Goal: Task Accomplishment & Management: Manage account settings

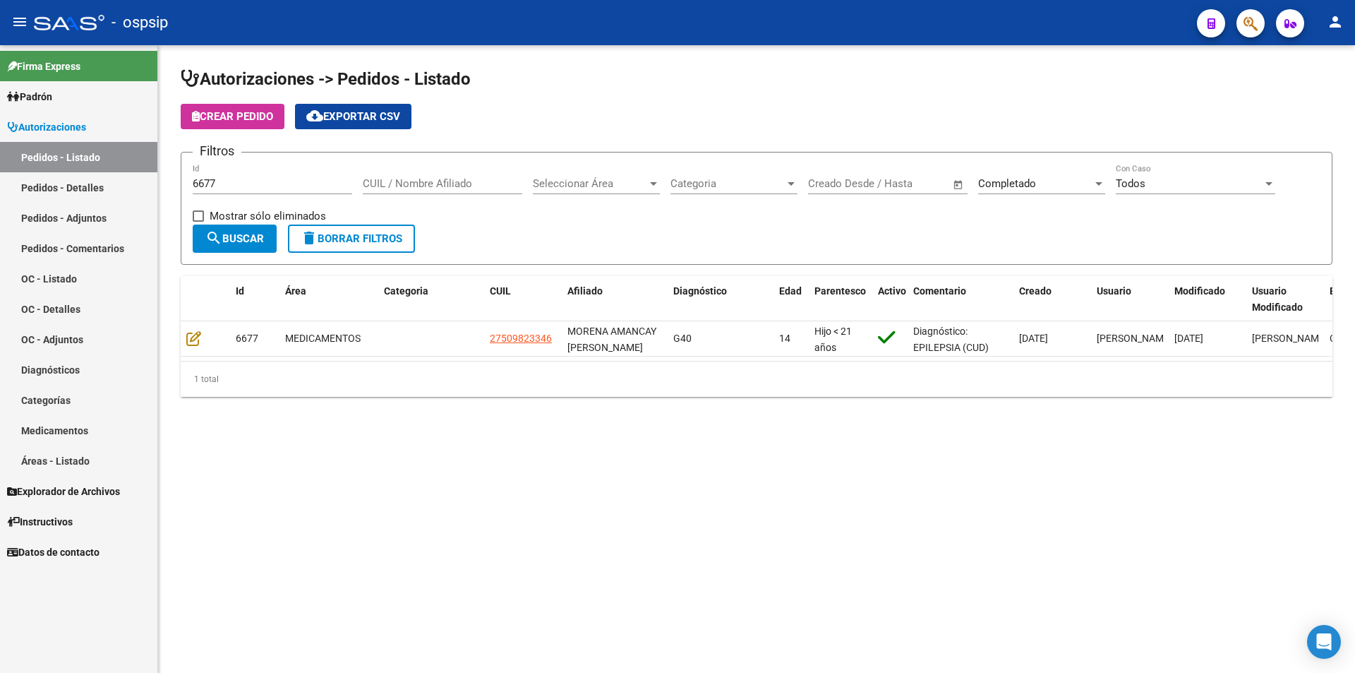
drag, startPoint x: 249, startPoint y: 174, endPoint x: 177, endPoint y: 184, distance: 72.7
click at [177, 184] on div "Autorizaciones -> Pedidos - Listado Crear Pedido cloud_download Exportar CSV Fi…" at bounding box center [756, 243] width 1197 height 397
drag, startPoint x: 229, startPoint y: 189, endPoint x: 136, endPoint y: 188, distance: 93.2
click at [136, 188] on mat-sidenav-container "Firma Express Padrón Afiliados Empadronados Movimientos de Afiliados Padrón Ági…" at bounding box center [677, 359] width 1355 height 628
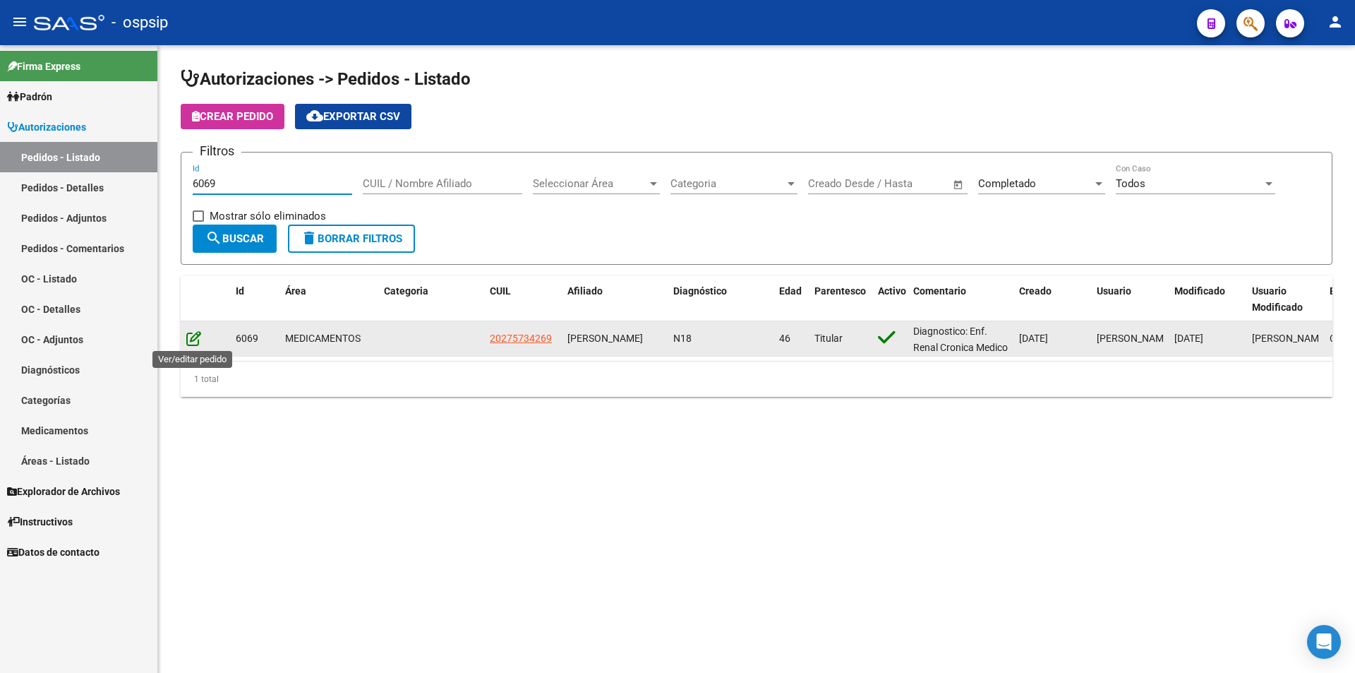
type input "6069"
click at [188, 342] on icon at bounding box center [193, 338] width 15 height 16
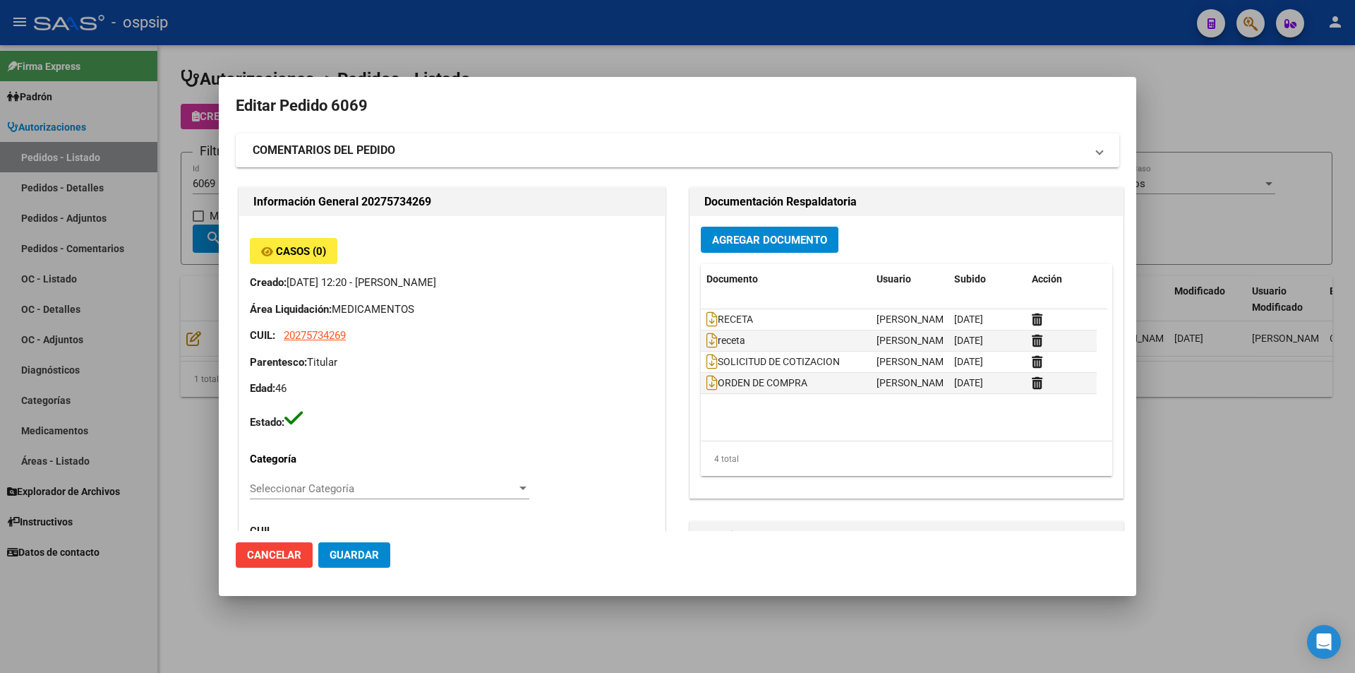
drag, startPoint x: 234, startPoint y: 119, endPoint x: 205, endPoint y: 145, distance: 39.0
click at [233, 118] on mat-dialog-content "Editar Pedido 6069 COMENTARIOS DEL PEDIDO Escriba su comentario aquí. Enviar co…" at bounding box center [678, 312] width 918 height 437
click at [304, 335] on span "20275734269" at bounding box center [315, 335] width 62 height 13
type textarea "20275734269"
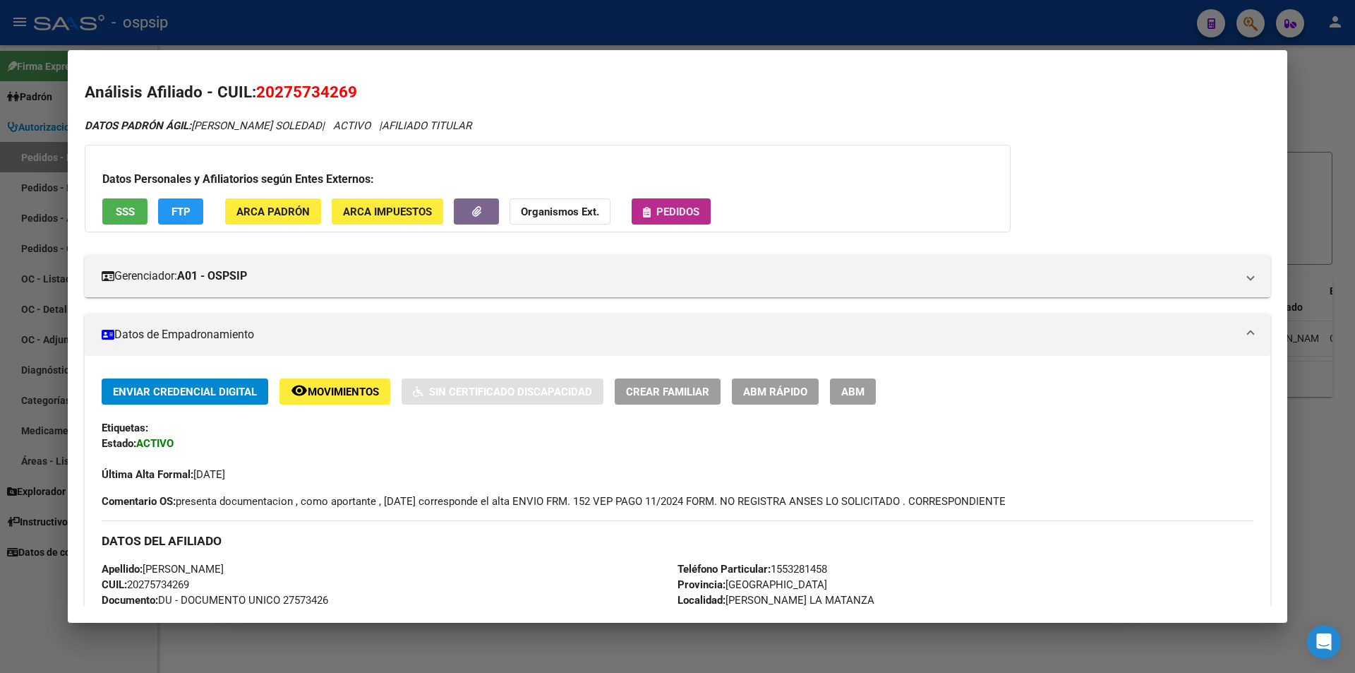
click at [651, 211] on span "Pedidos" at bounding box center [671, 211] width 56 height 13
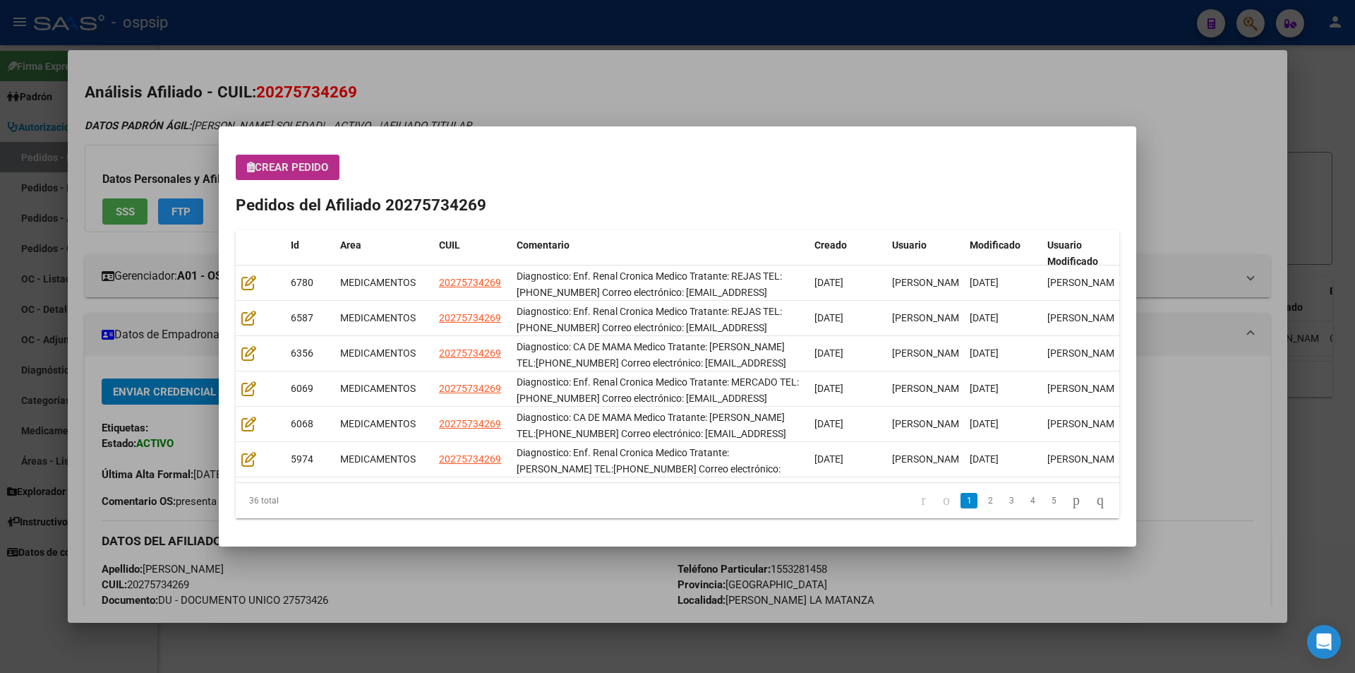
click at [167, 181] on div at bounding box center [677, 336] width 1355 height 673
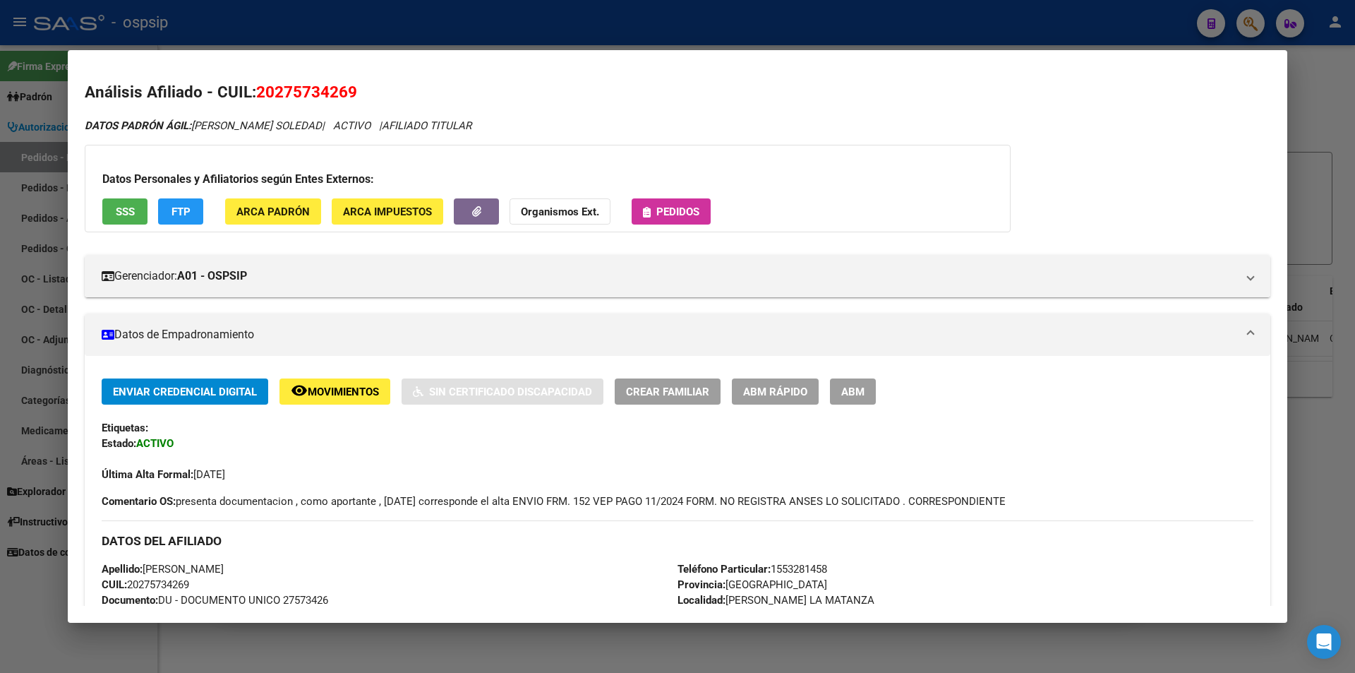
click at [0, 144] on div at bounding box center [677, 336] width 1355 height 673
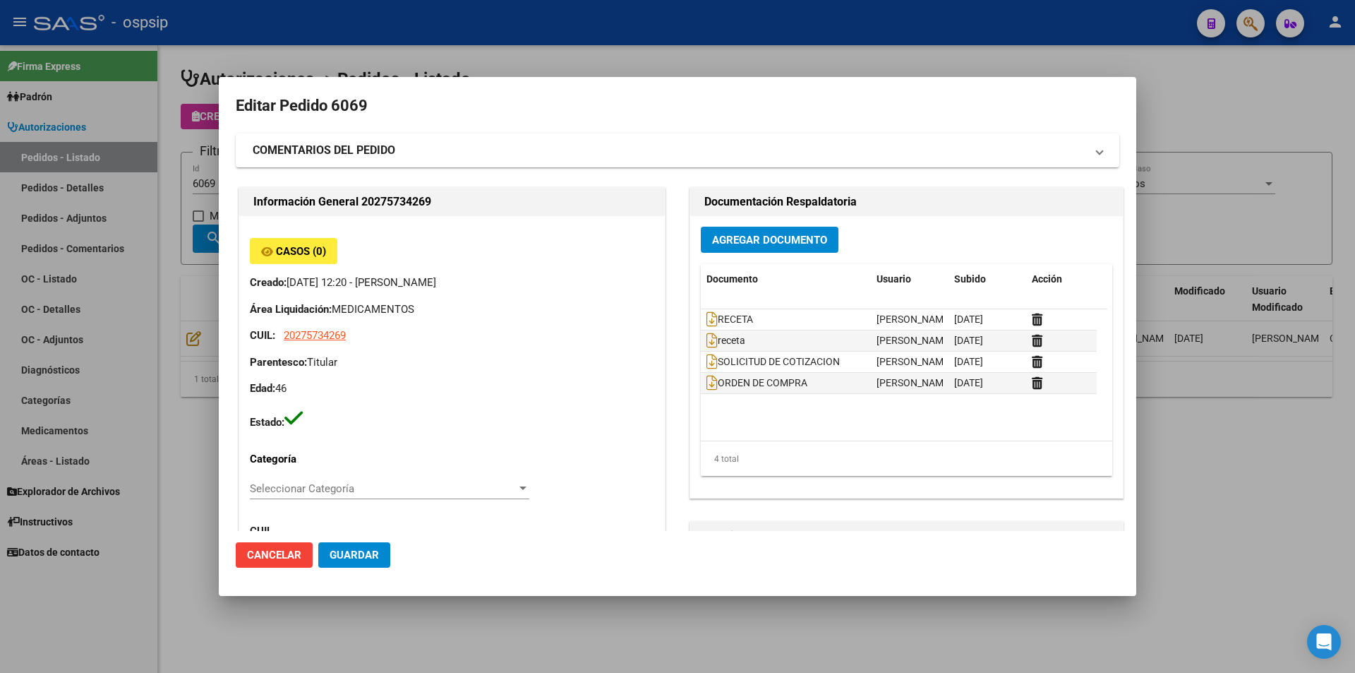
click at [214, 175] on div at bounding box center [677, 336] width 1355 height 673
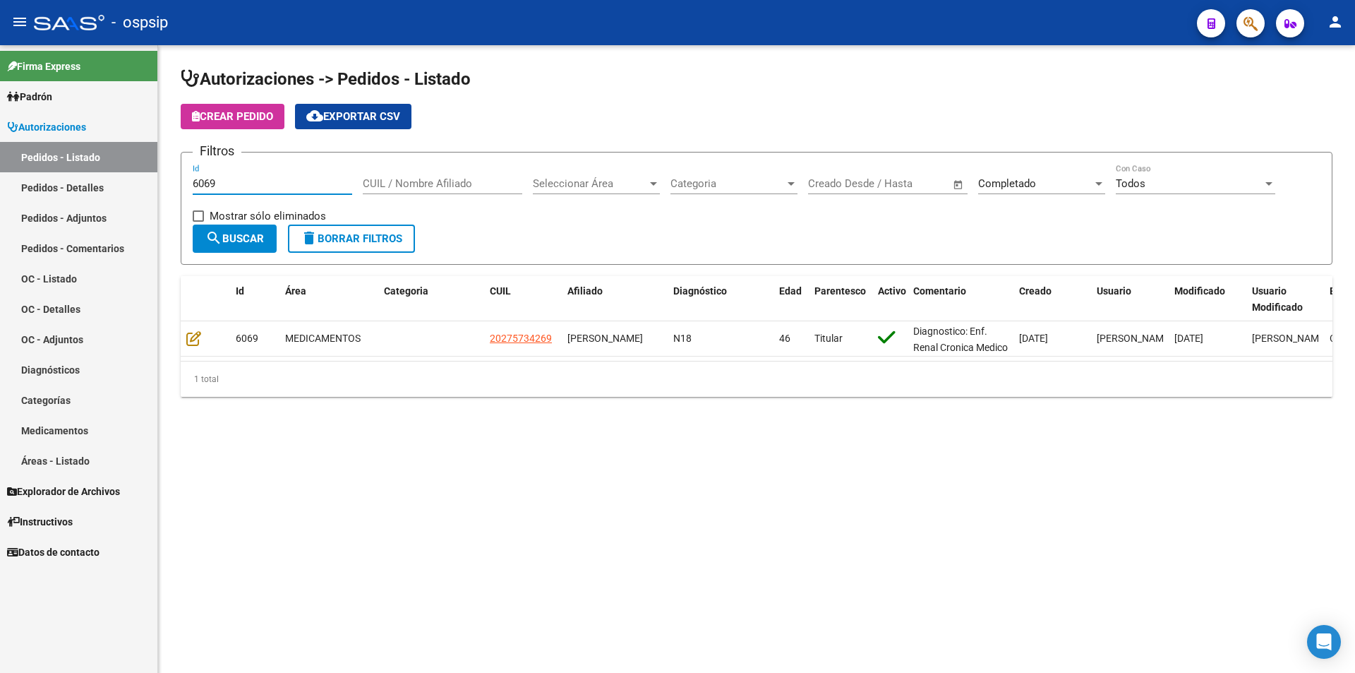
drag, startPoint x: 224, startPoint y: 186, endPoint x: 117, endPoint y: 182, distance: 106.7
click at [117, 183] on mat-sidenav-container "Firma Express Padrón Afiliados Empadronados Movimientos de Afiliados Padrón Ági…" at bounding box center [677, 359] width 1355 height 628
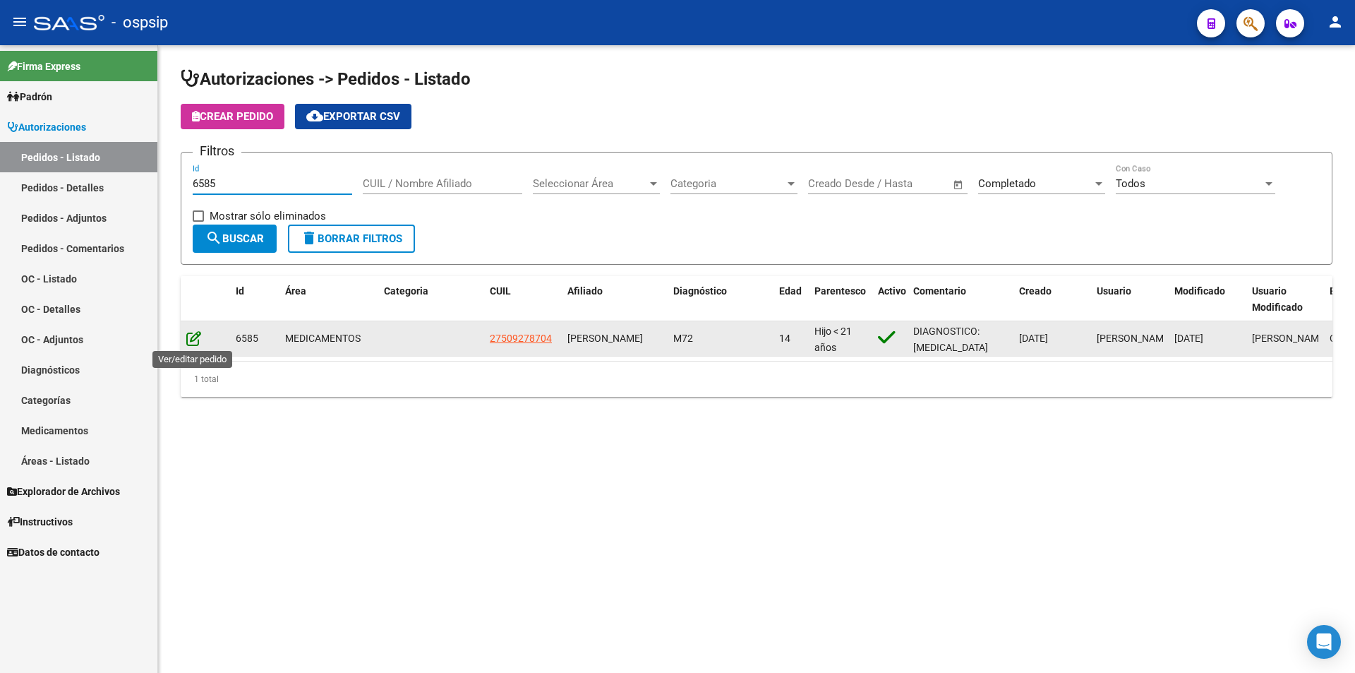
click at [194, 340] on icon at bounding box center [193, 338] width 15 height 16
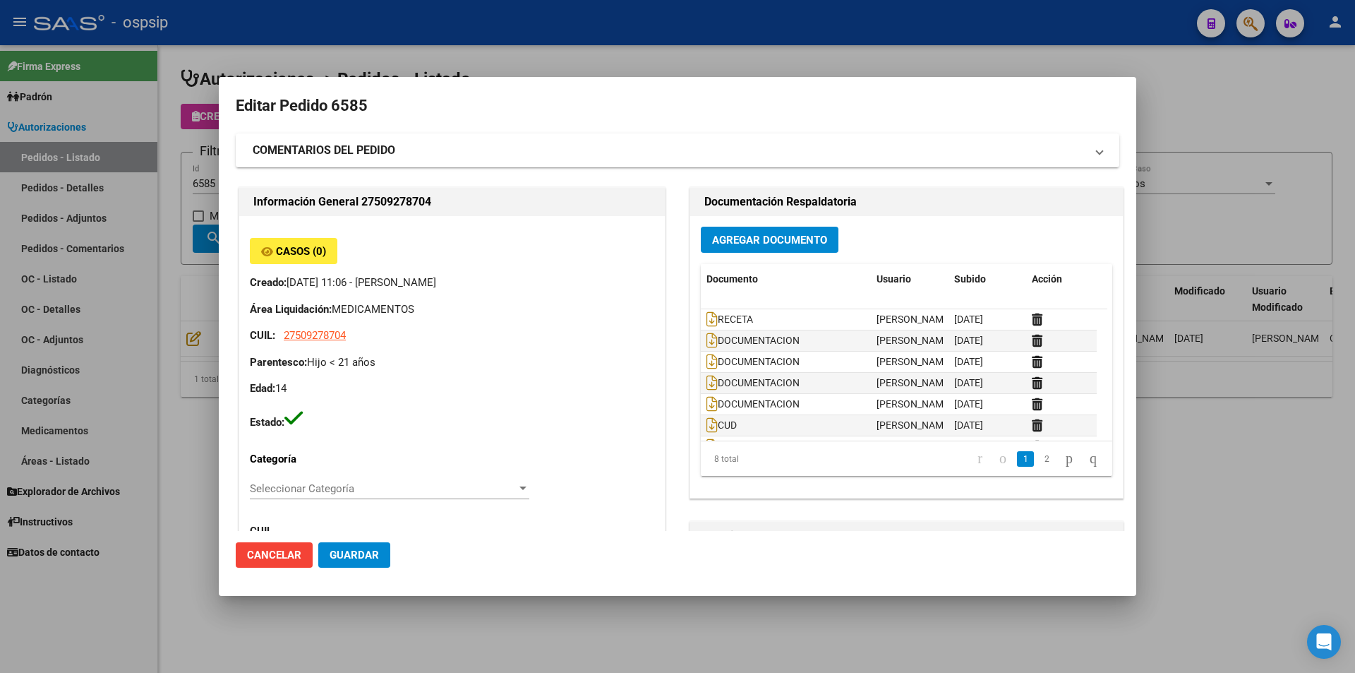
click at [153, 198] on div at bounding box center [677, 336] width 1355 height 673
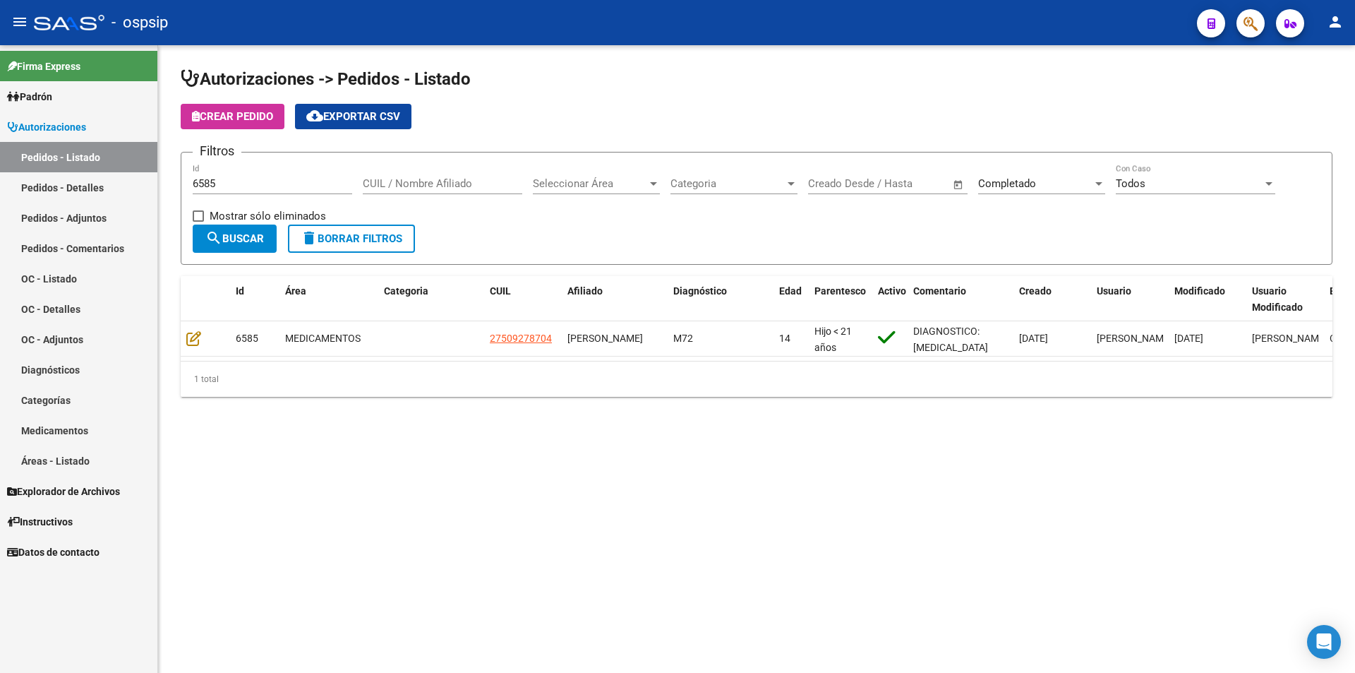
drag, startPoint x: 242, startPoint y: 174, endPoint x: 150, endPoint y: 183, distance: 92.9
click at [150, 183] on mat-sidenav-container "Firma Express Padrón Afiliados Empadronados Movimientos de Afiliados Padrón Ági…" at bounding box center [677, 359] width 1355 height 628
drag, startPoint x: 240, startPoint y: 177, endPoint x: 105, endPoint y: 186, distance: 135.1
click at [105, 186] on mat-sidenav-container "Firma Express Padrón Afiliados Empadronados Movimientos de Afiliados Padrón Ági…" at bounding box center [677, 359] width 1355 height 628
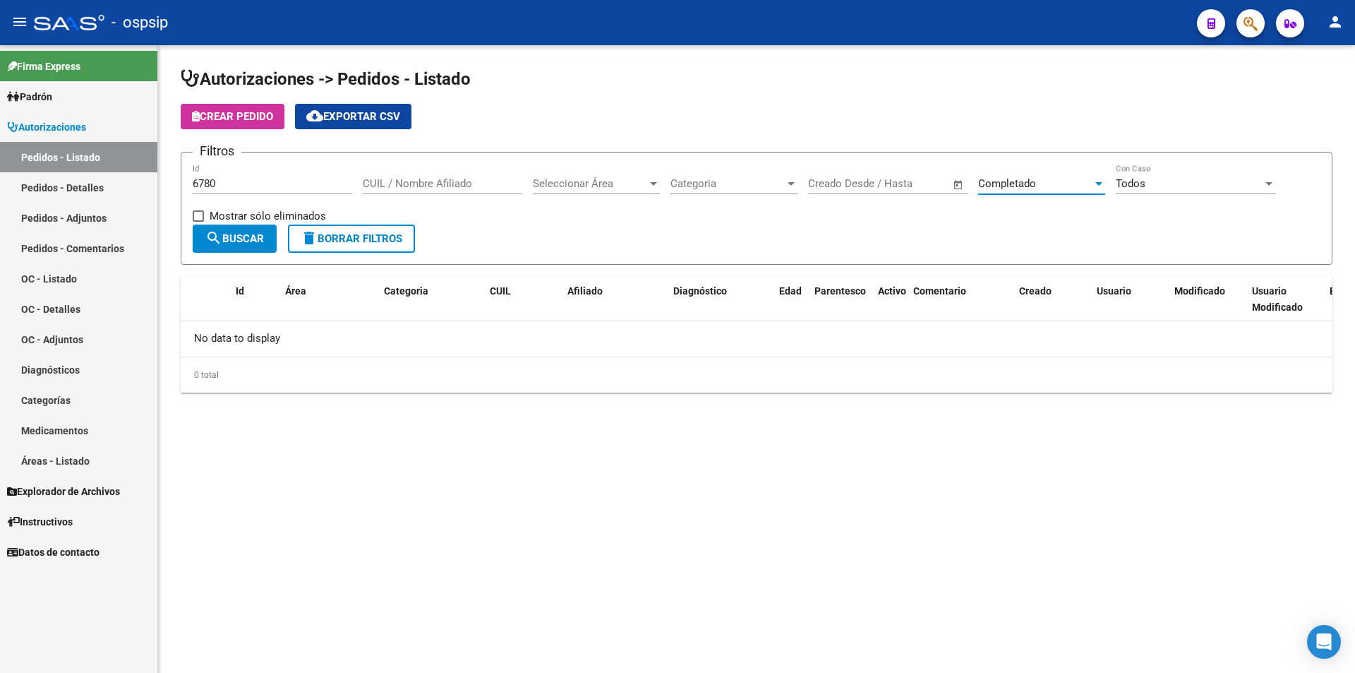
click at [1019, 180] on span "Completado" at bounding box center [1007, 183] width 58 height 13
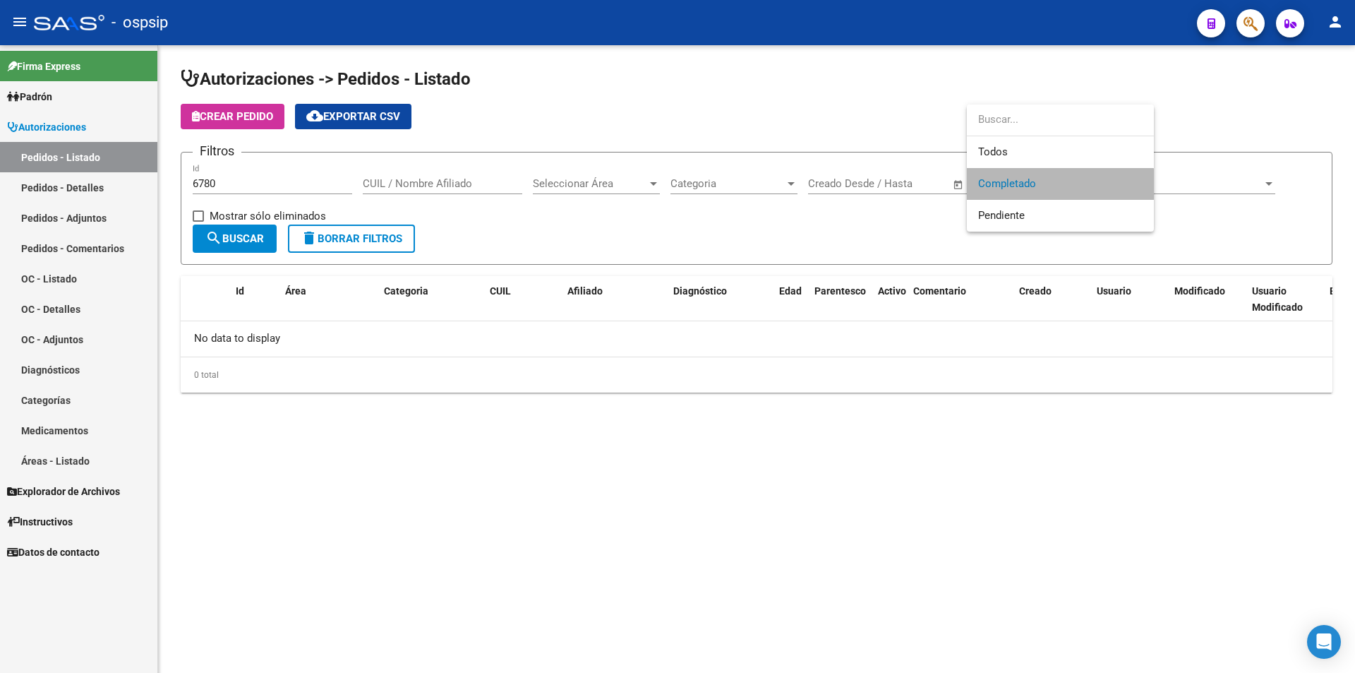
click at [1026, 171] on span "Completado" at bounding box center [1060, 184] width 164 height 32
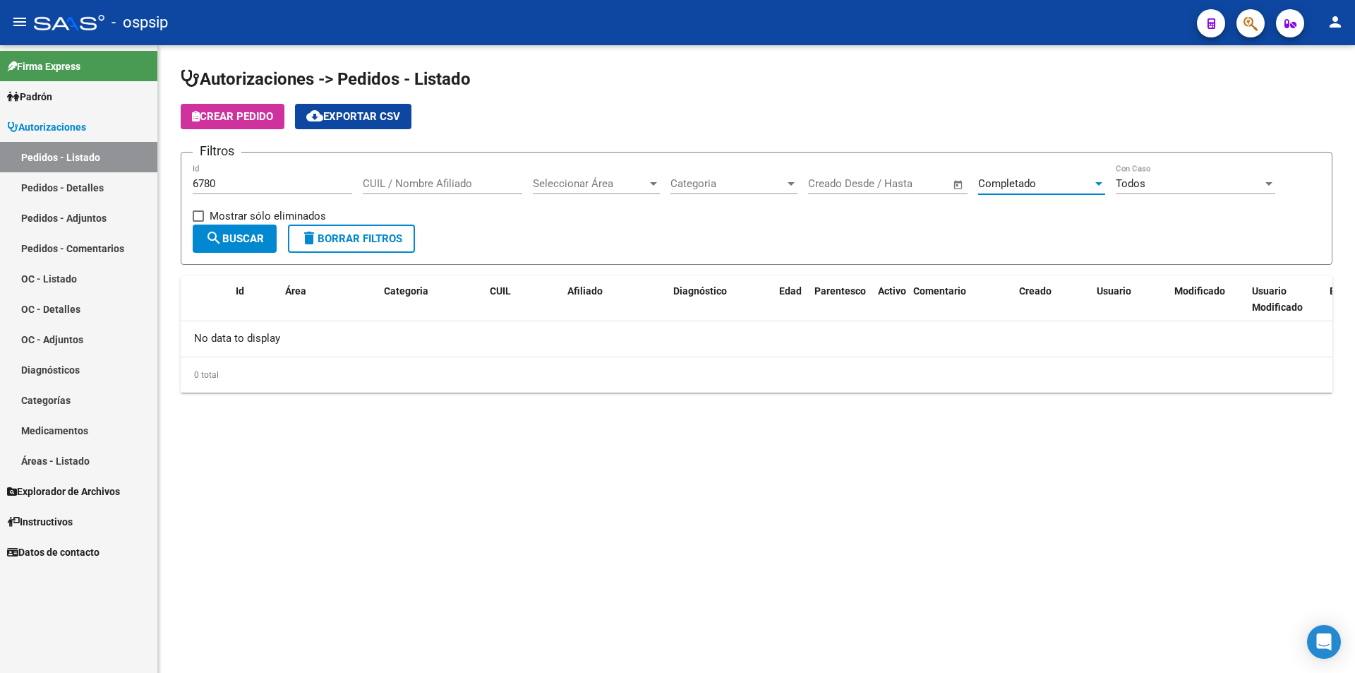
click at [1024, 174] on div "Completado Seleccionar Estado" at bounding box center [1041, 179] width 127 height 30
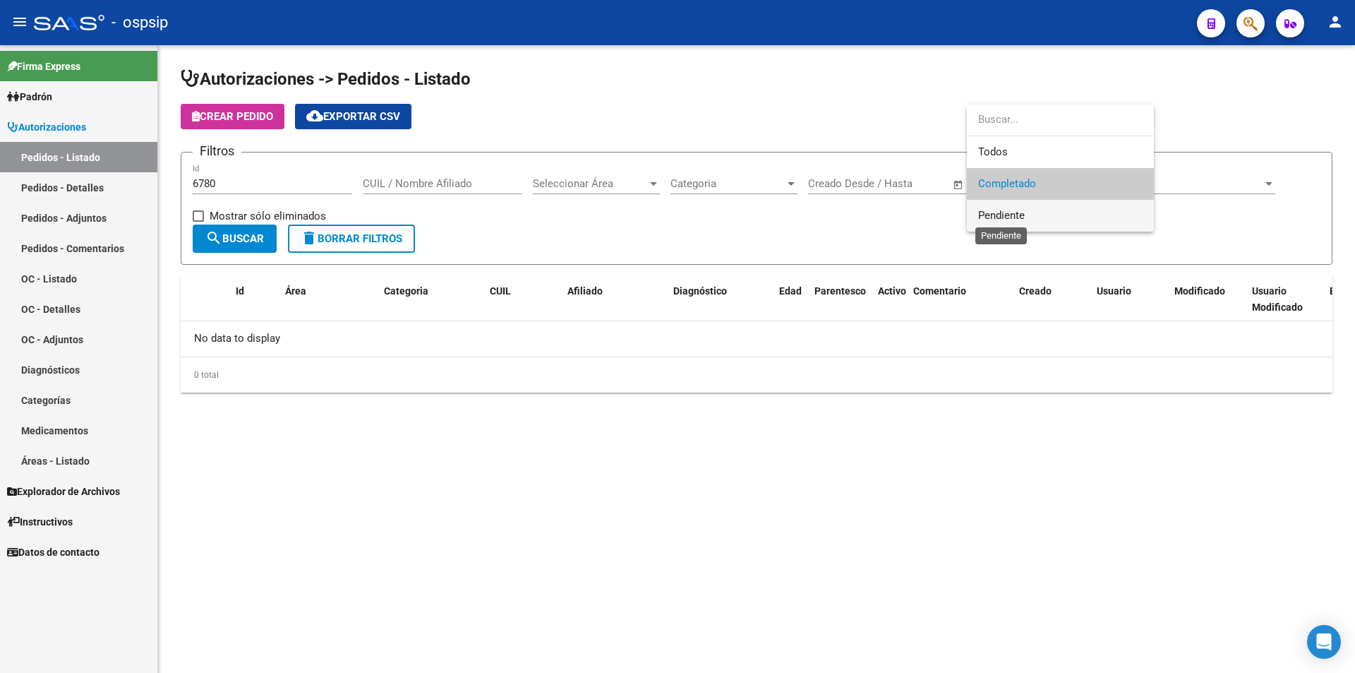
click at [1014, 220] on span "Pendiente" at bounding box center [1001, 215] width 47 height 13
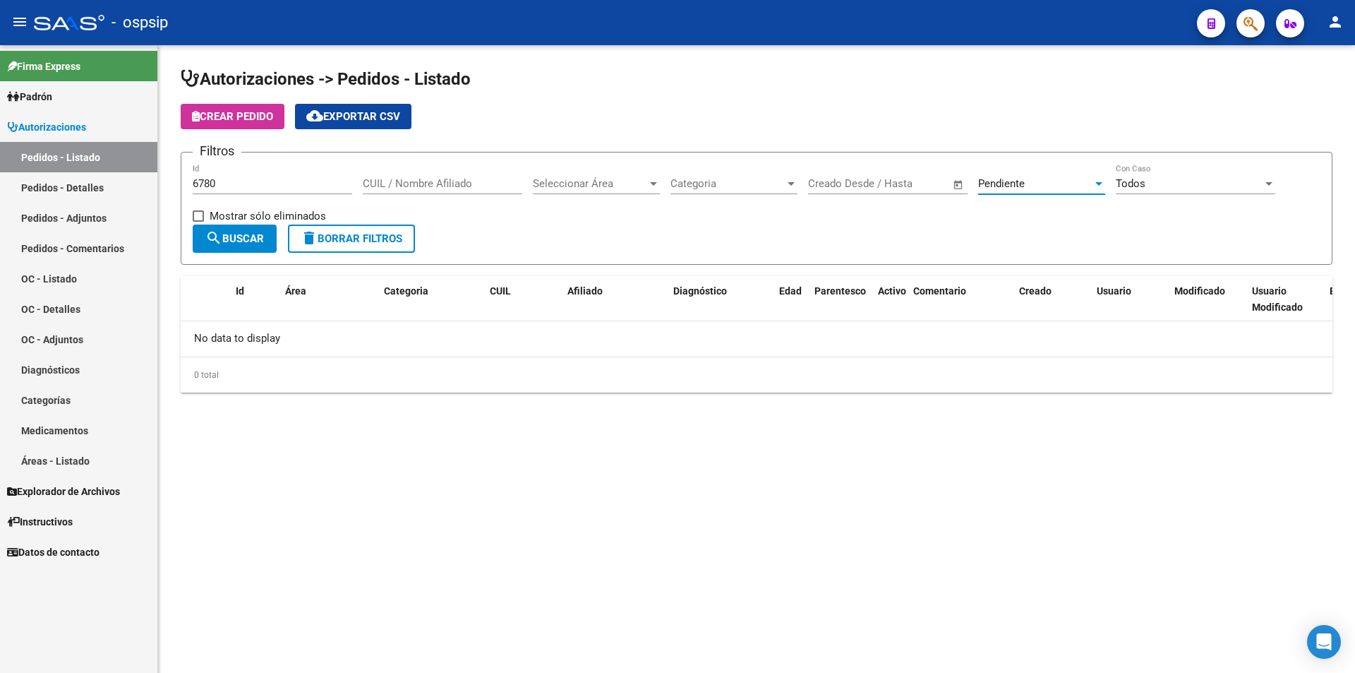
click at [244, 246] on button "search Buscar" at bounding box center [235, 238] width 84 height 28
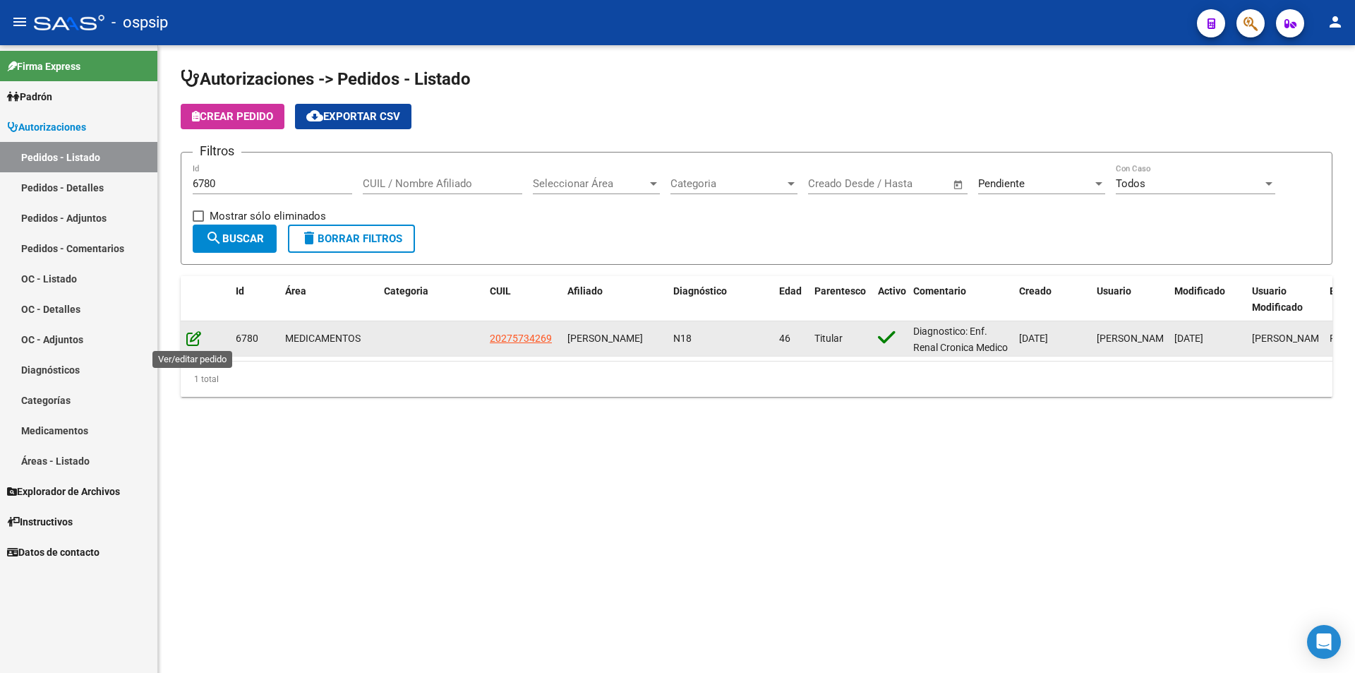
click at [194, 332] on icon at bounding box center [193, 338] width 15 height 16
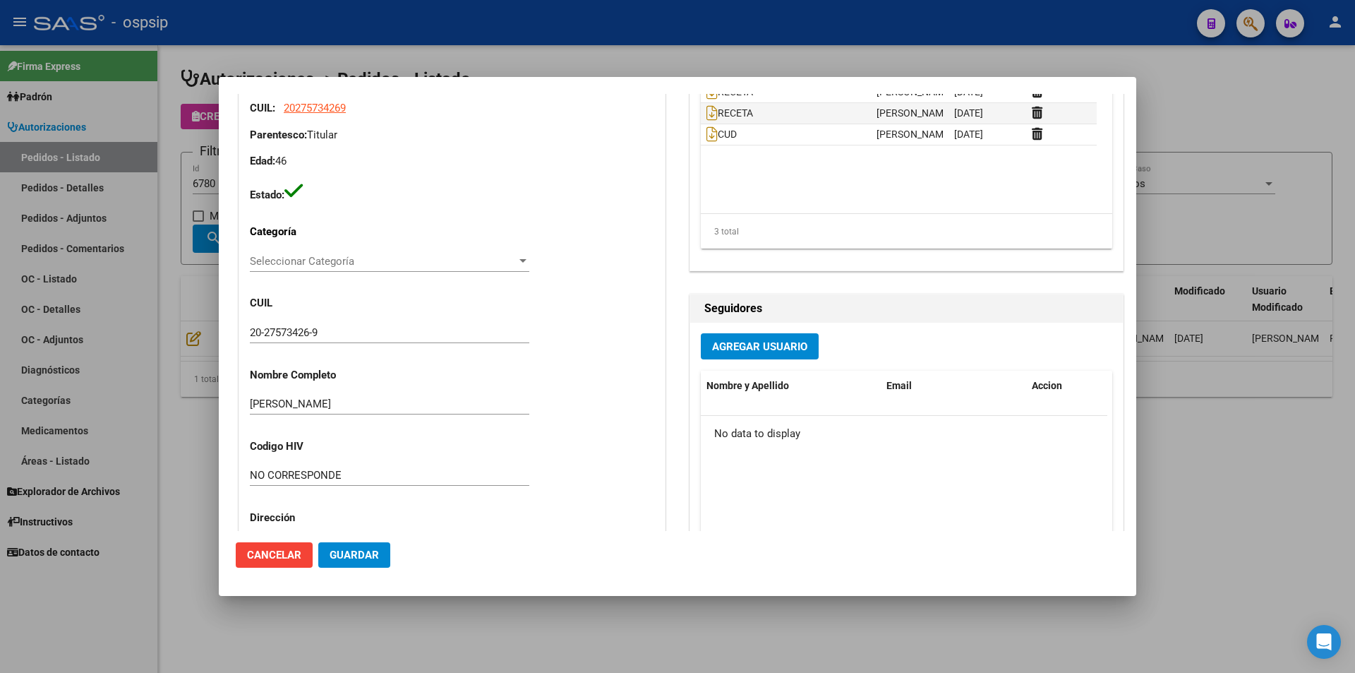
scroll to position [565, 0]
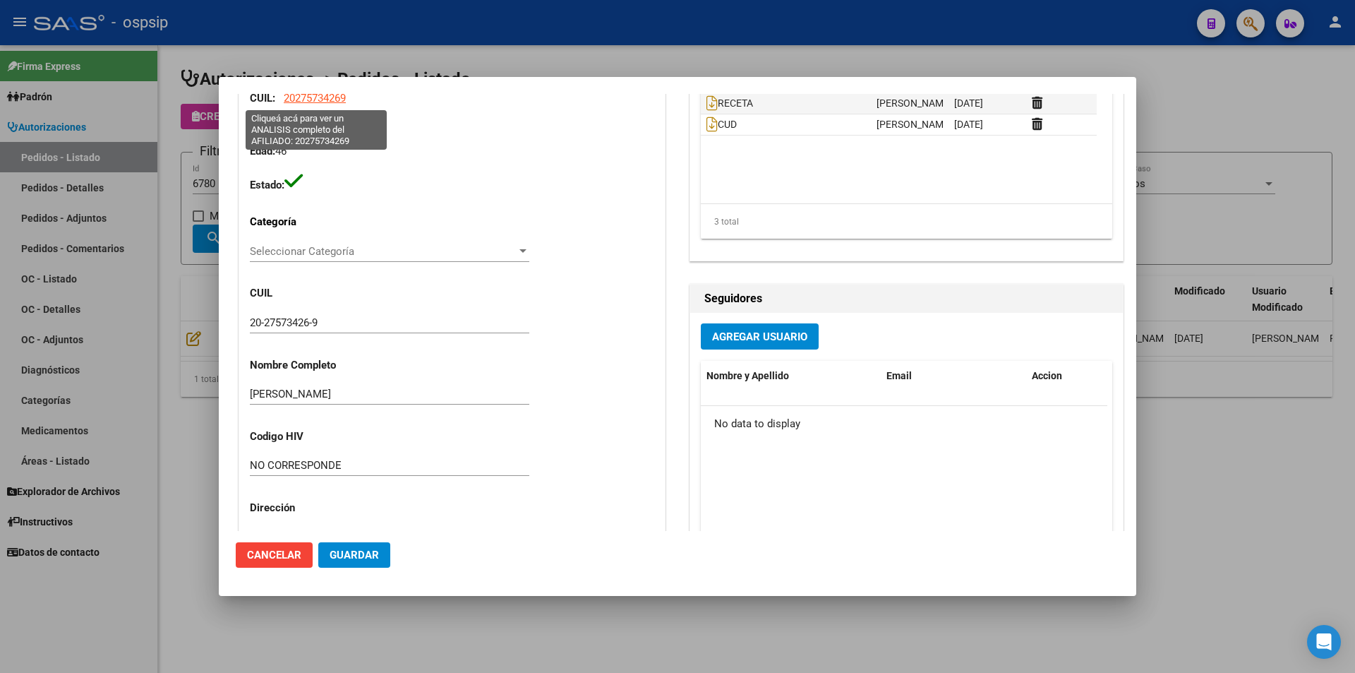
click at [298, 97] on span "20275734269" at bounding box center [315, 98] width 62 height 13
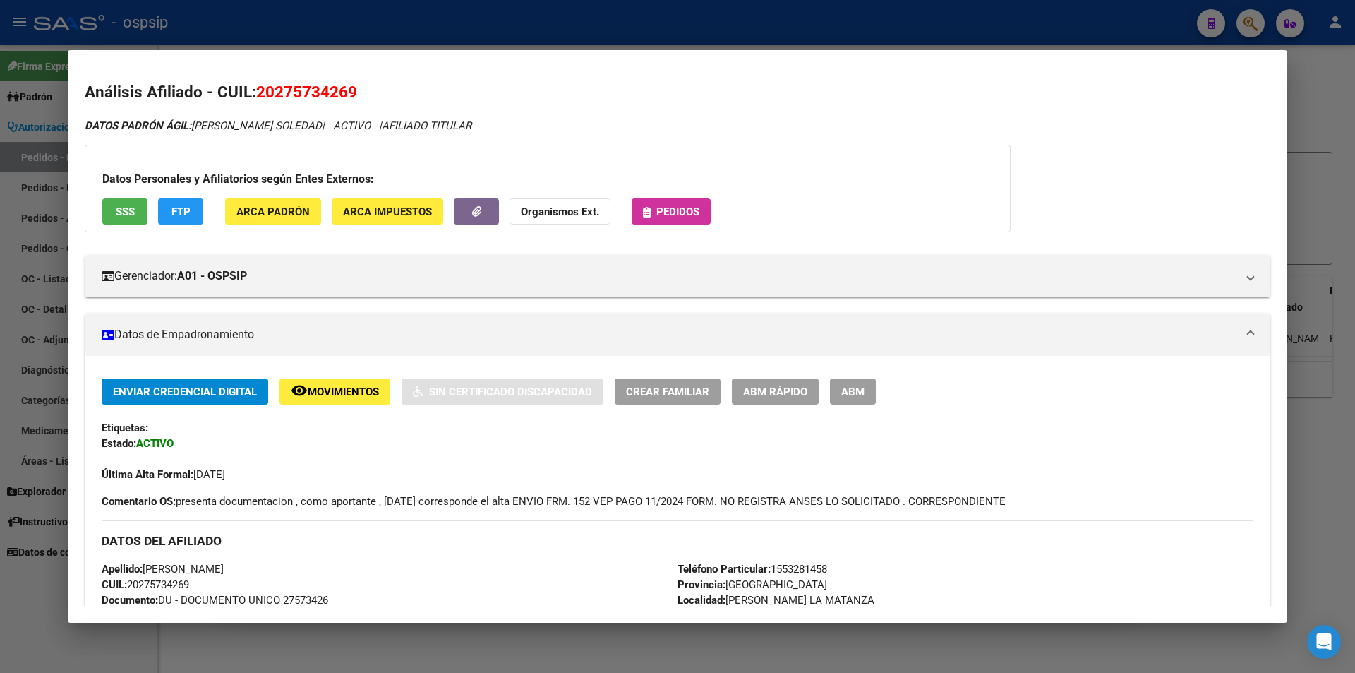
click at [700, 208] on button "Pedidos" at bounding box center [671, 211] width 79 height 26
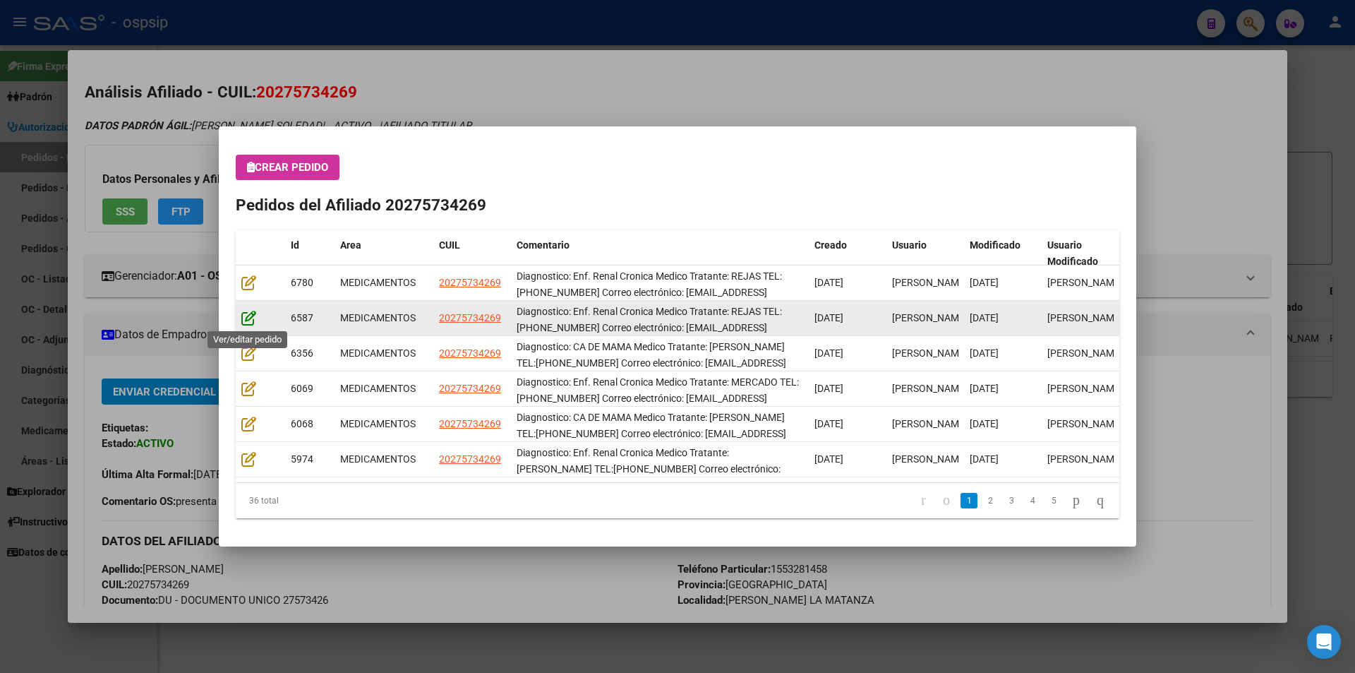
click at [254, 317] on icon at bounding box center [248, 318] width 15 height 16
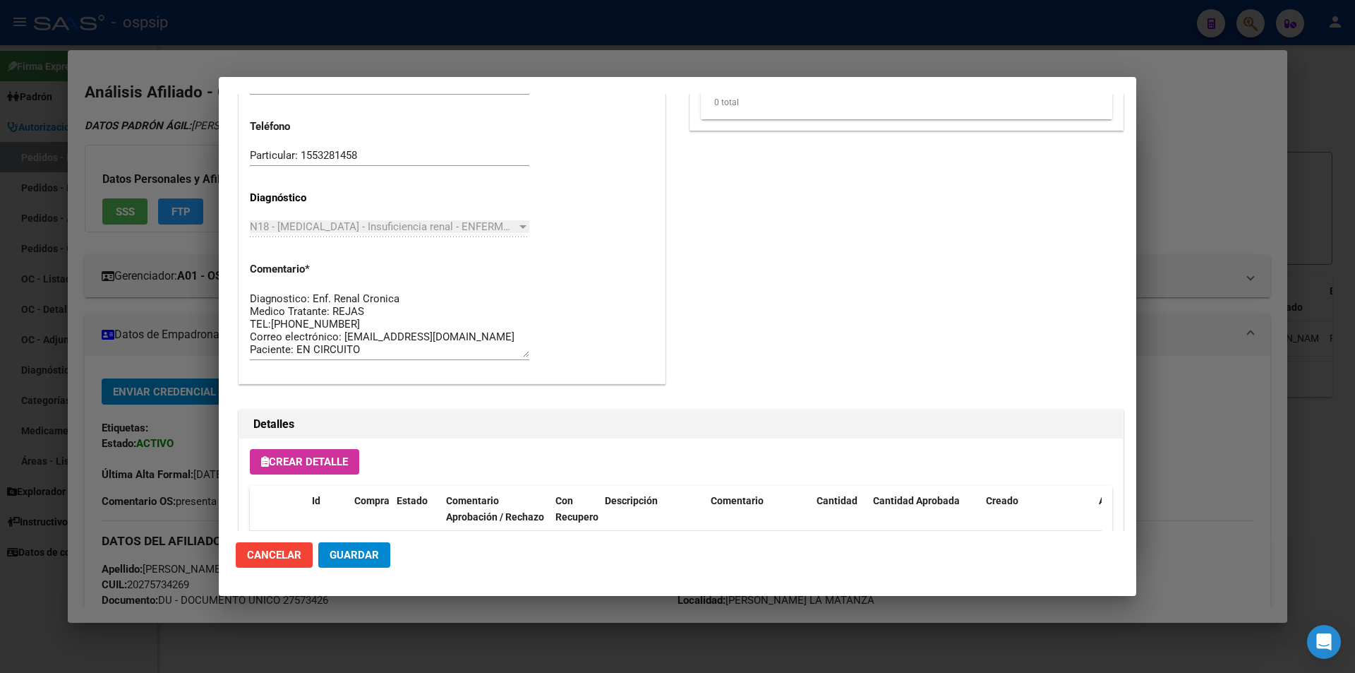
scroll to position [337, 0]
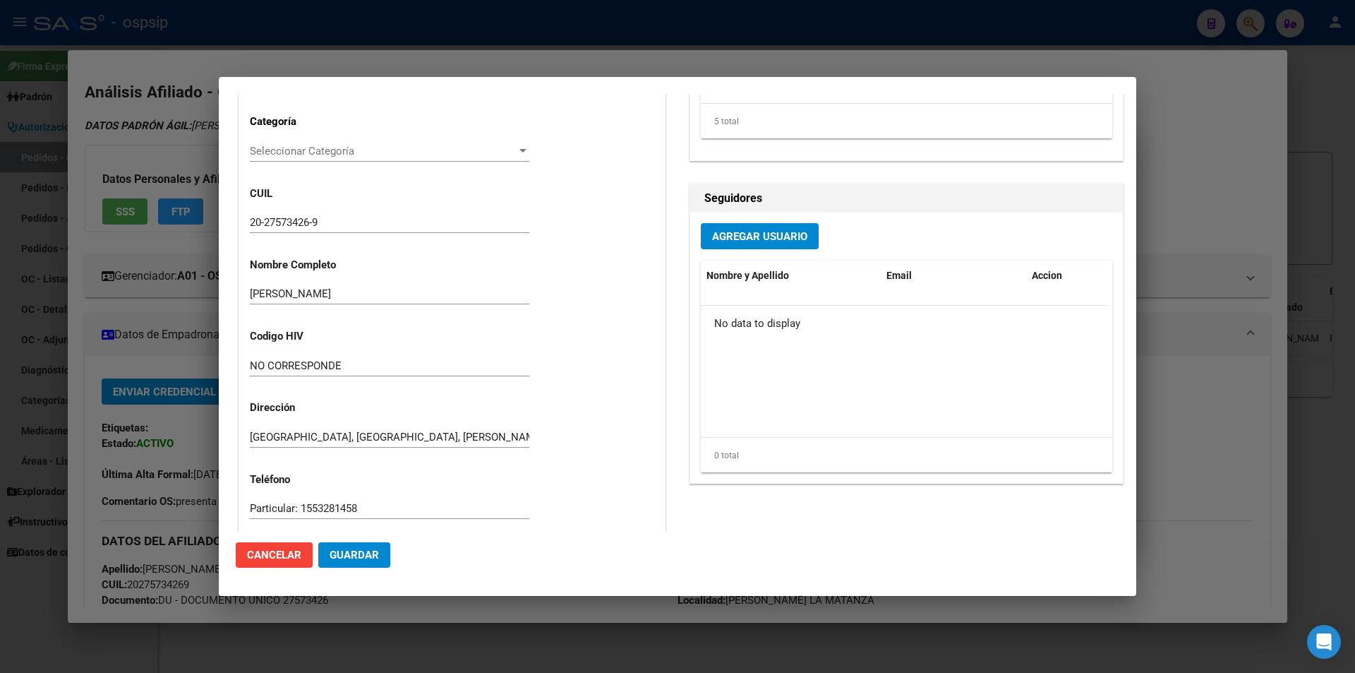
click at [177, 304] on div at bounding box center [677, 336] width 1355 height 673
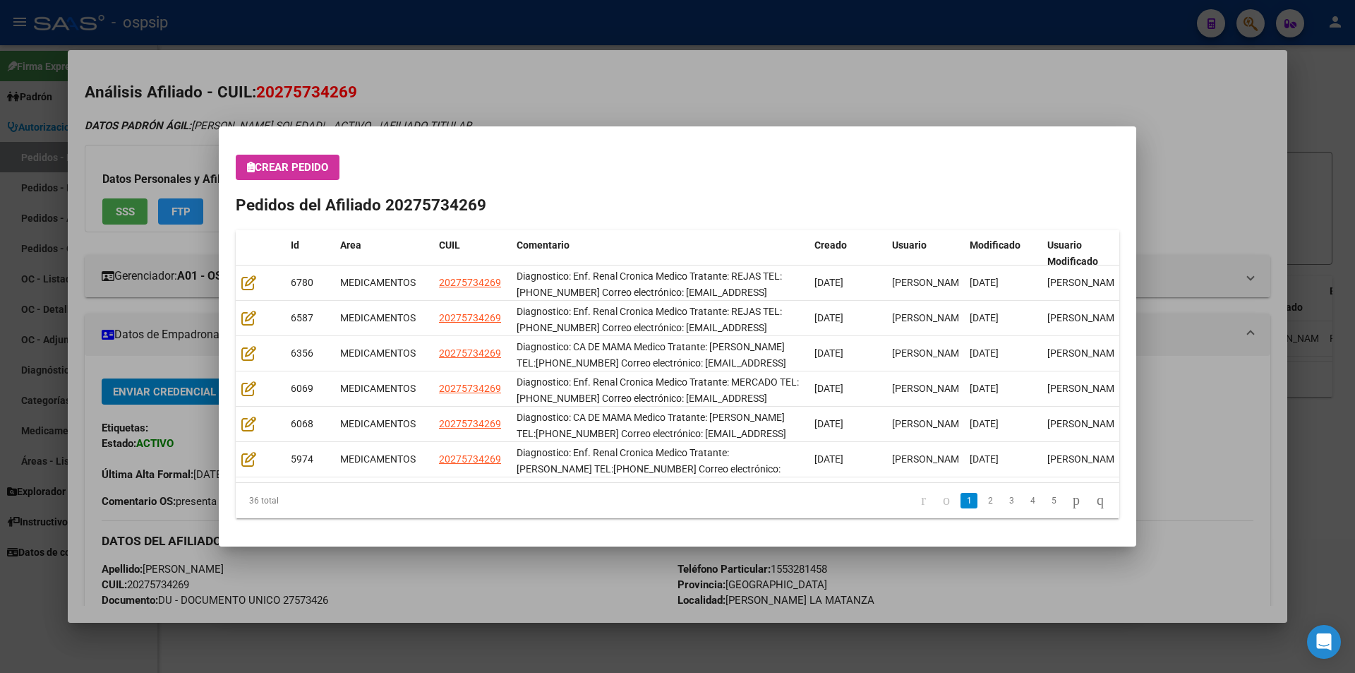
click at [4, 259] on div at bounding box center [677, 336] width 1355 height 673
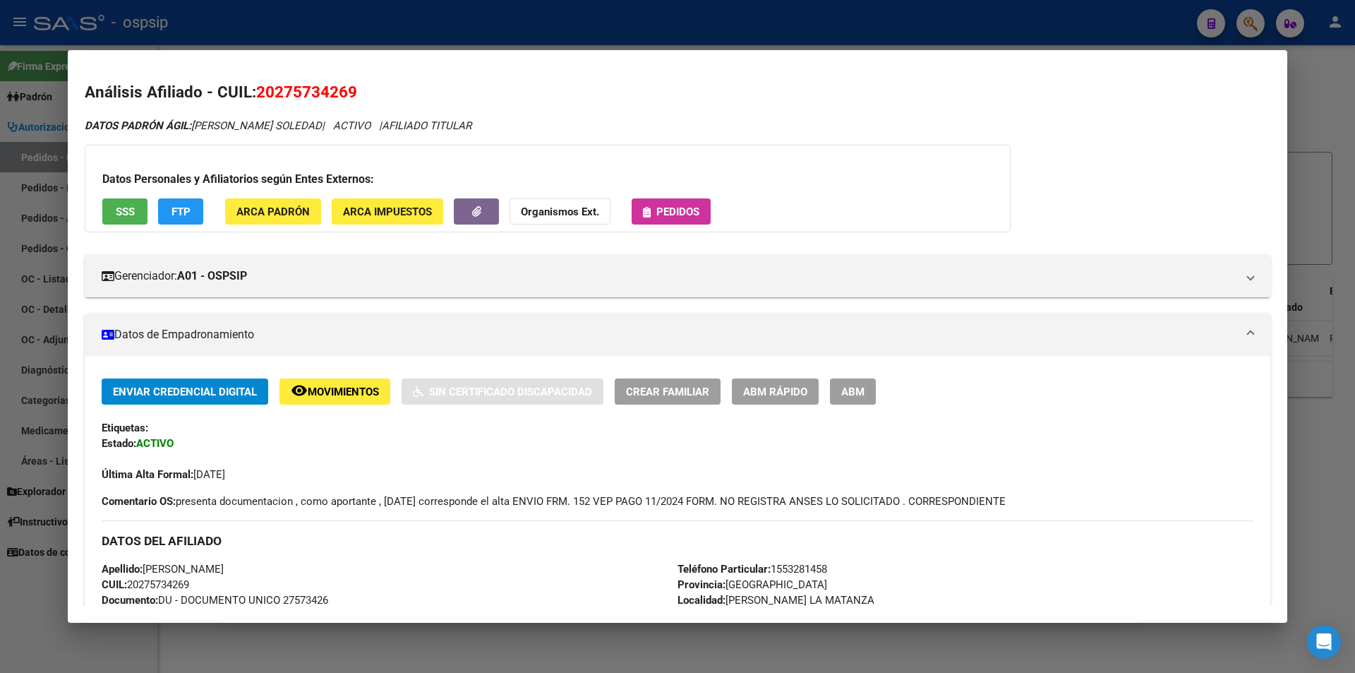
click at [6, 159] on div at bounding box center [677, 336] width 1355 height 673
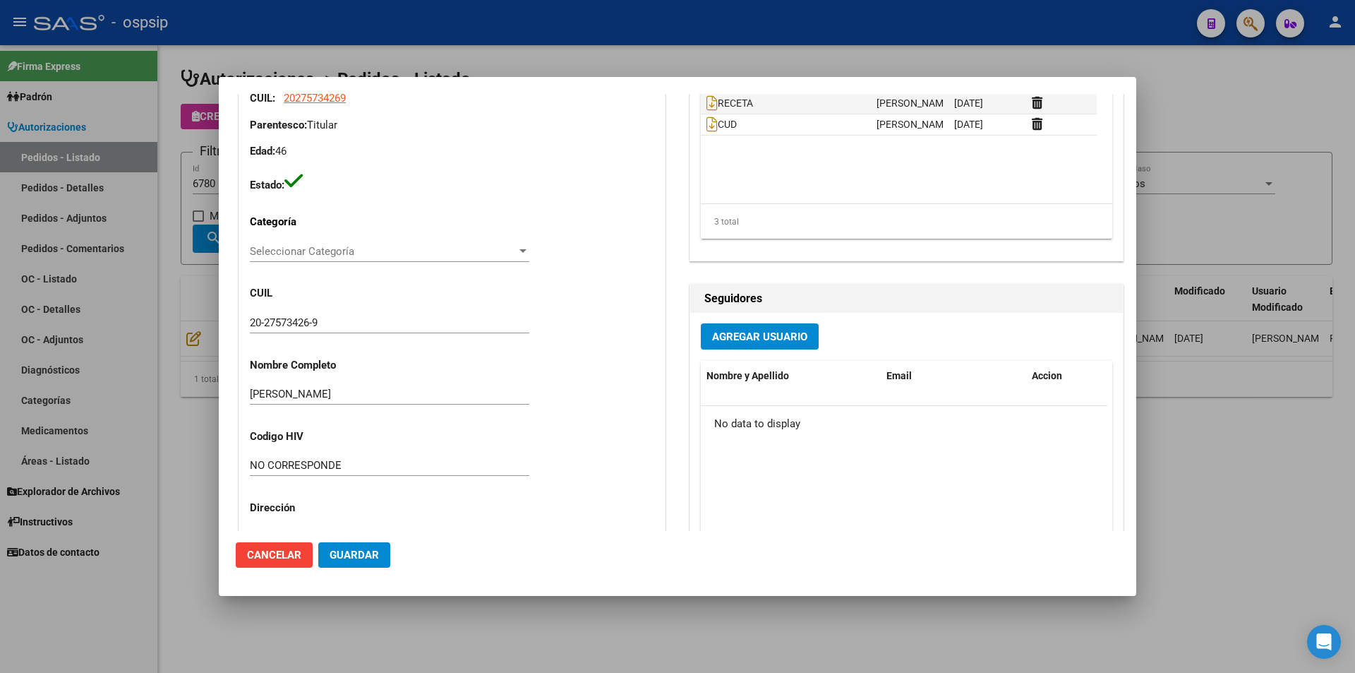
click at [208, 199] on div at bounding box center [677, 336] width 1355 height 673
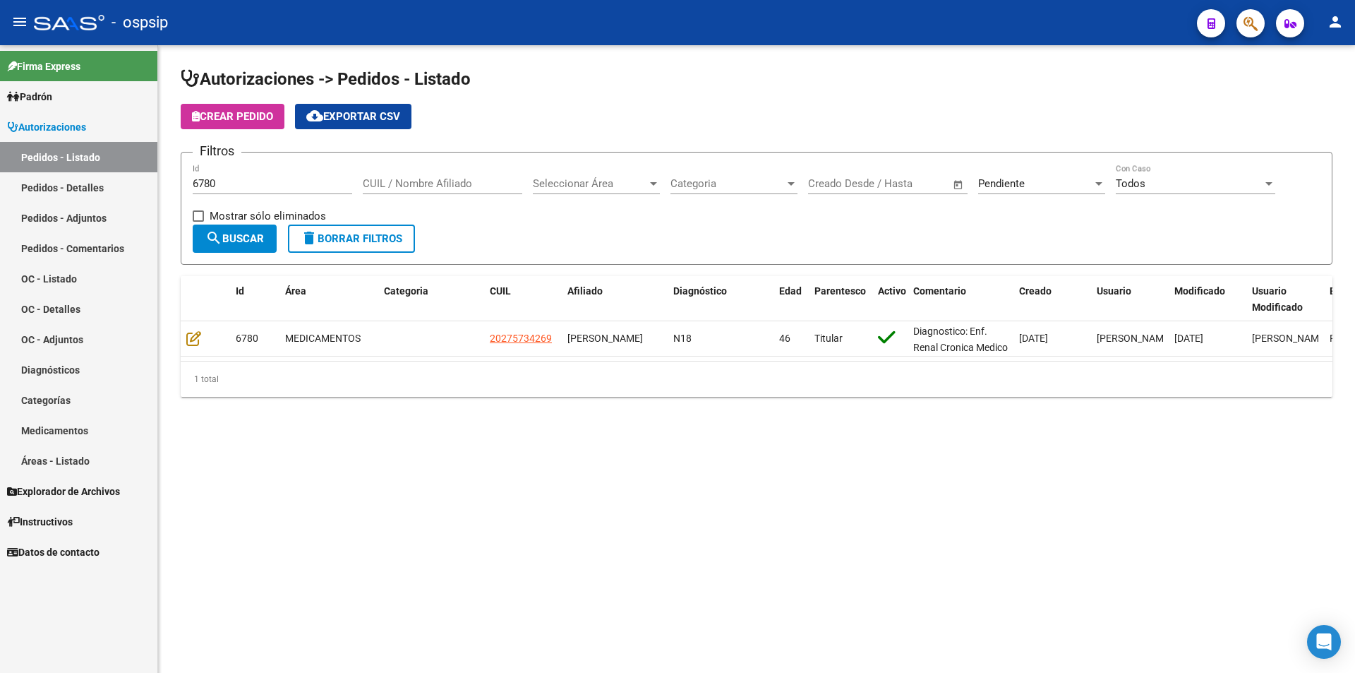
click at [222, 183] on input "6780" at bounding box center [273, 183] width 160 height 13
drag, startPoint x: 232, startPoint y: 179, endPoint x: 151, endPoint y: 184, distance: 81.3
click at [151, 184] on mat-sidenav-container "Firma Express Padrón Afiliados Empadronados Movimientos de Afiliados Padrón Ági…" at bounding box center [677, 359] width 1355 height 628
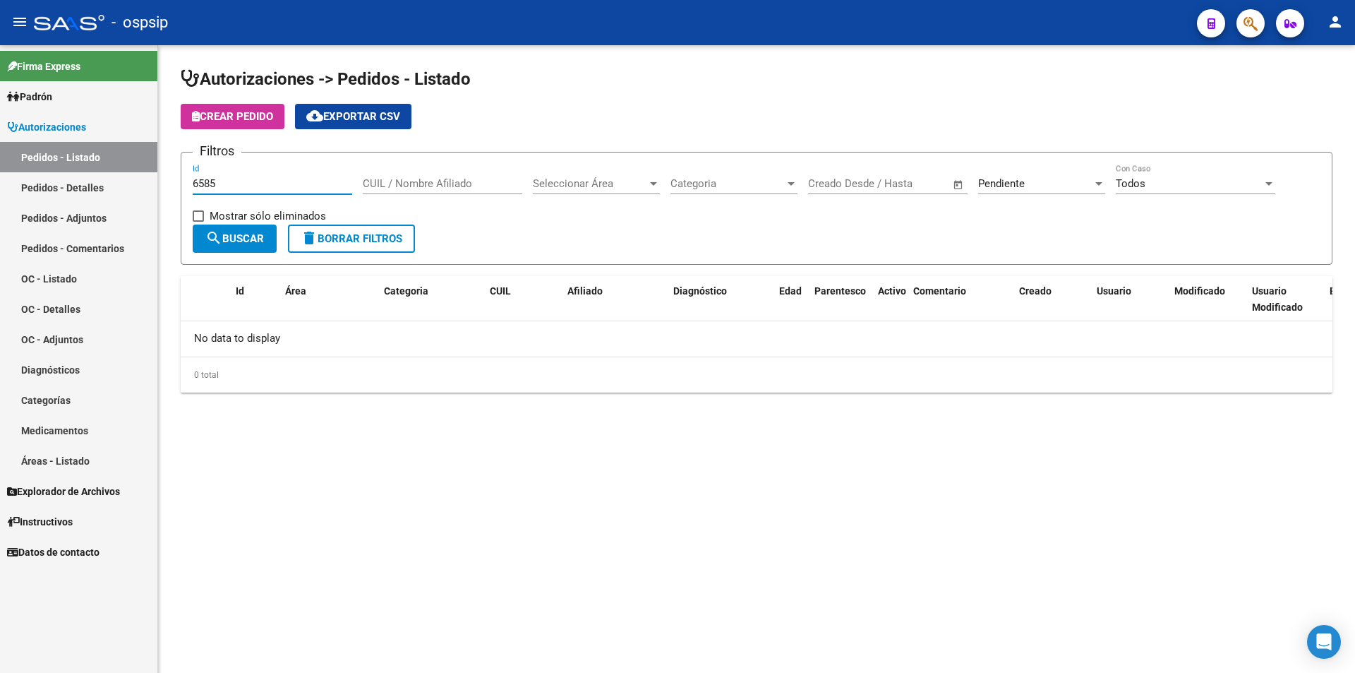
click at [1057, 183] on div "Pendiente" at bounding box center [1035, 183] width 114 height 13
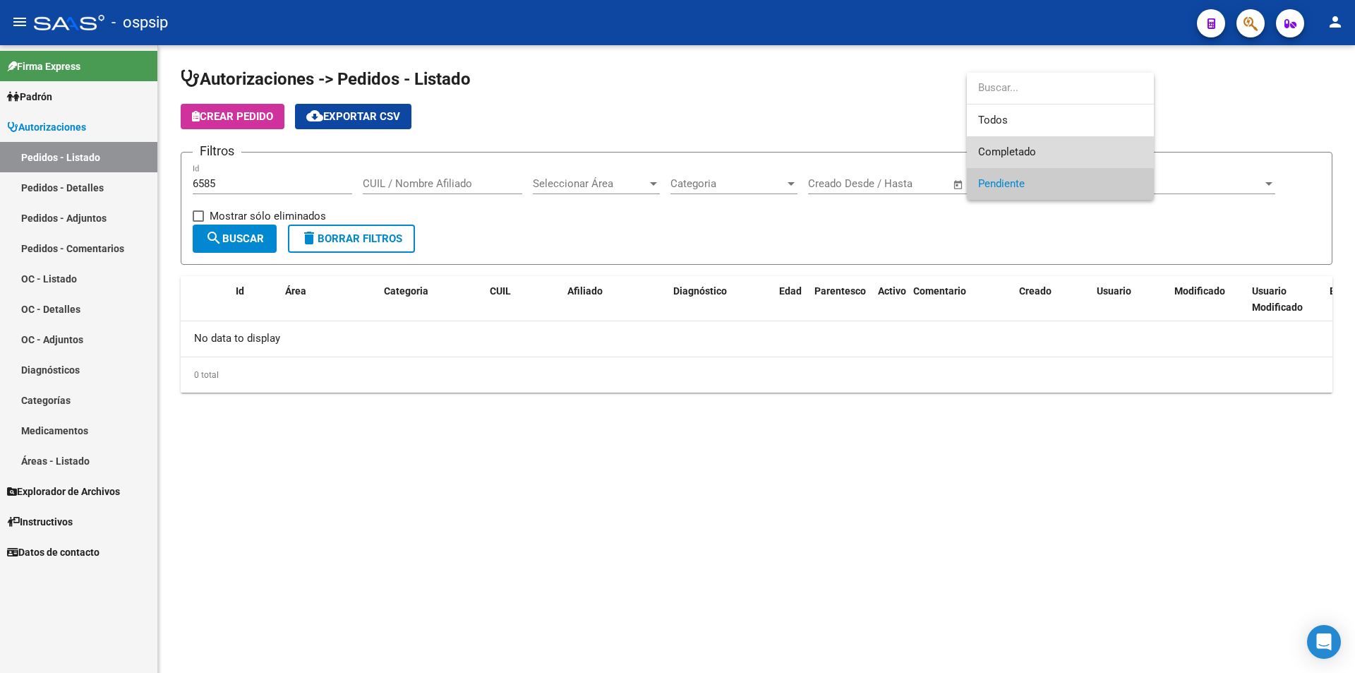
click at [1043, 157] on span "Completado" at bounding box center [1060, 152] width 164 height 32
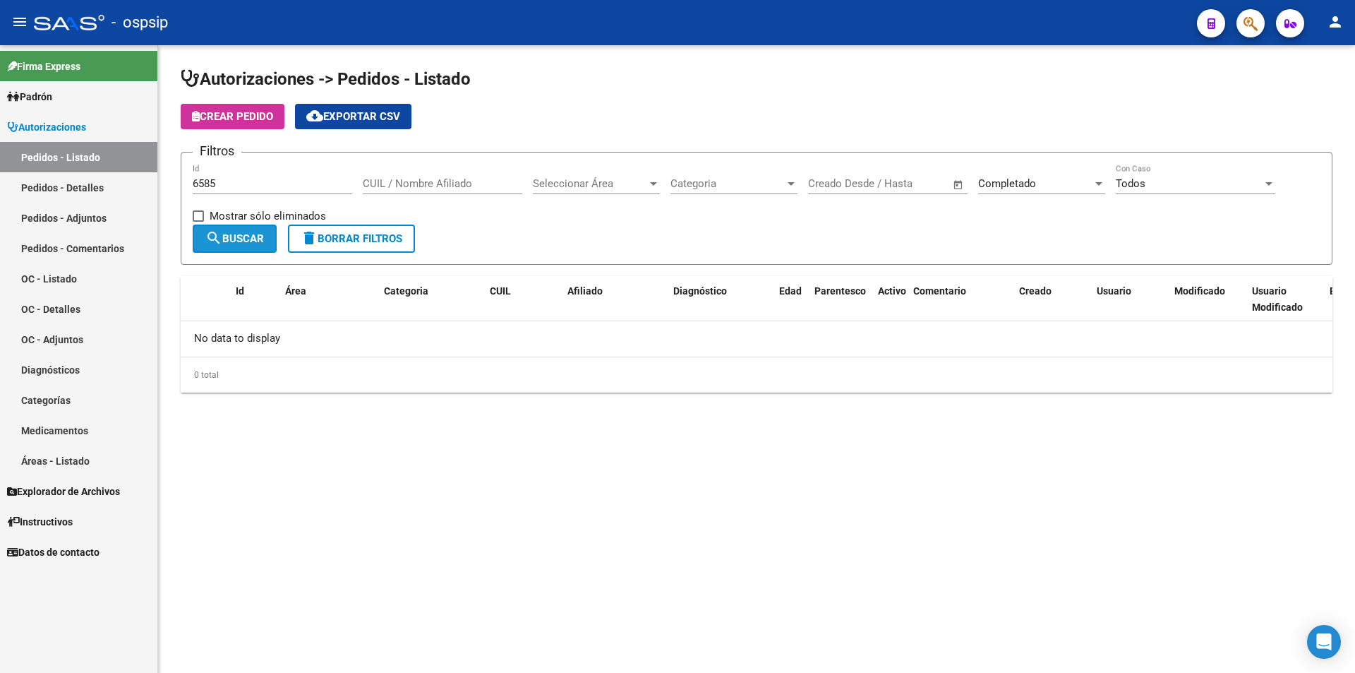
click at [234, 240] on span "search Buscar" at bounding box center [234, 238] width 59 height 13
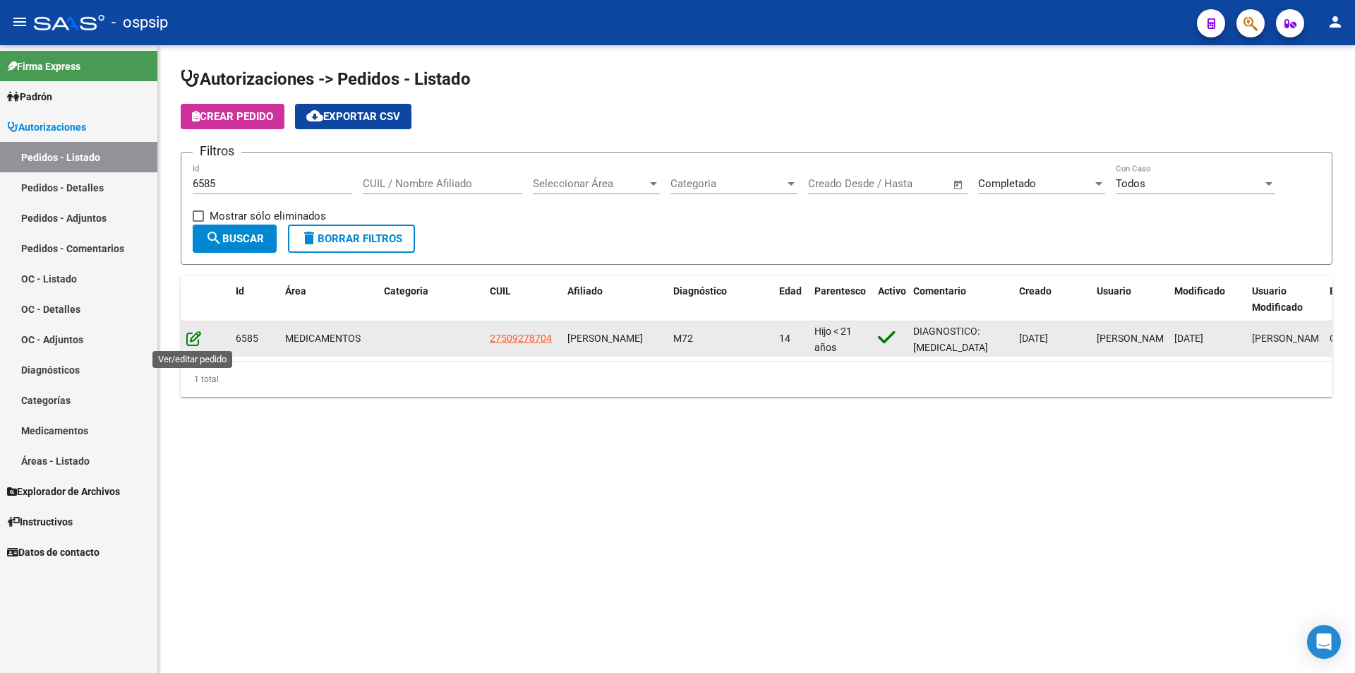
click at [198, 344] on icon at bounding box center [193, 338] width 15 height 16
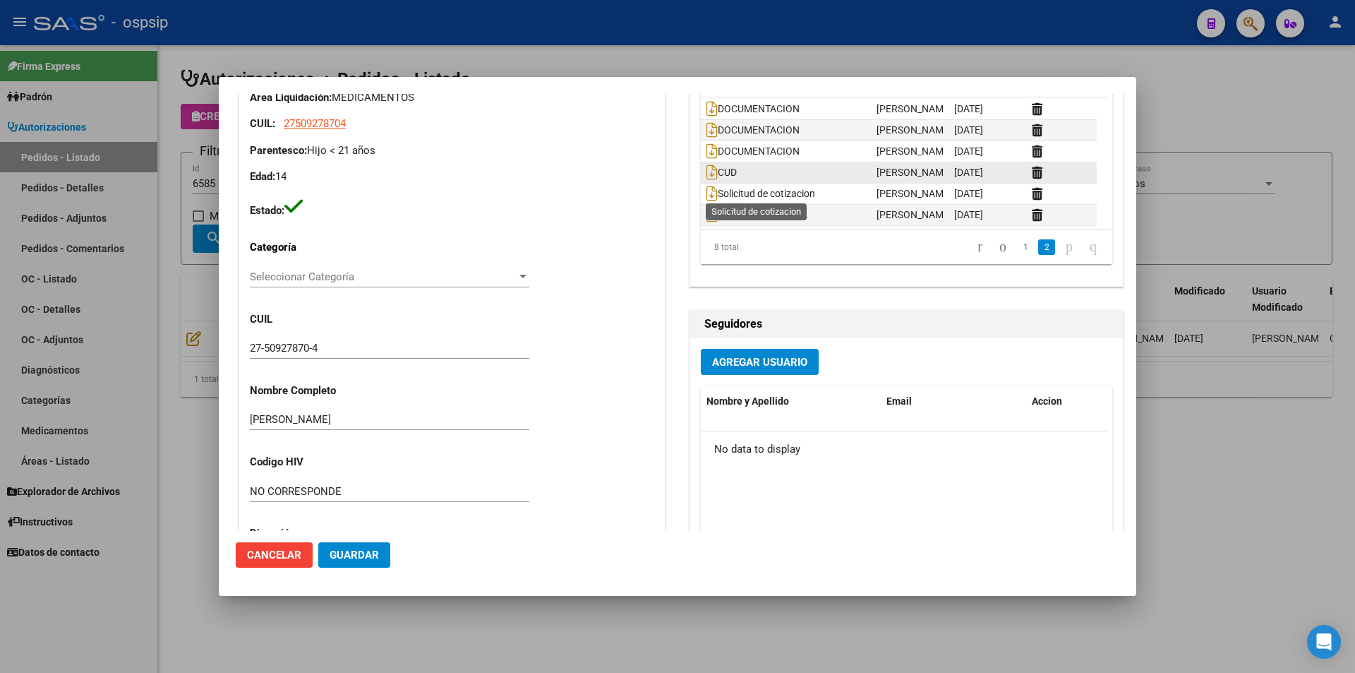
scroll to position [43, 0]
click at [707, 214] on icon at bounding box center [712, 213] width 11 height 16
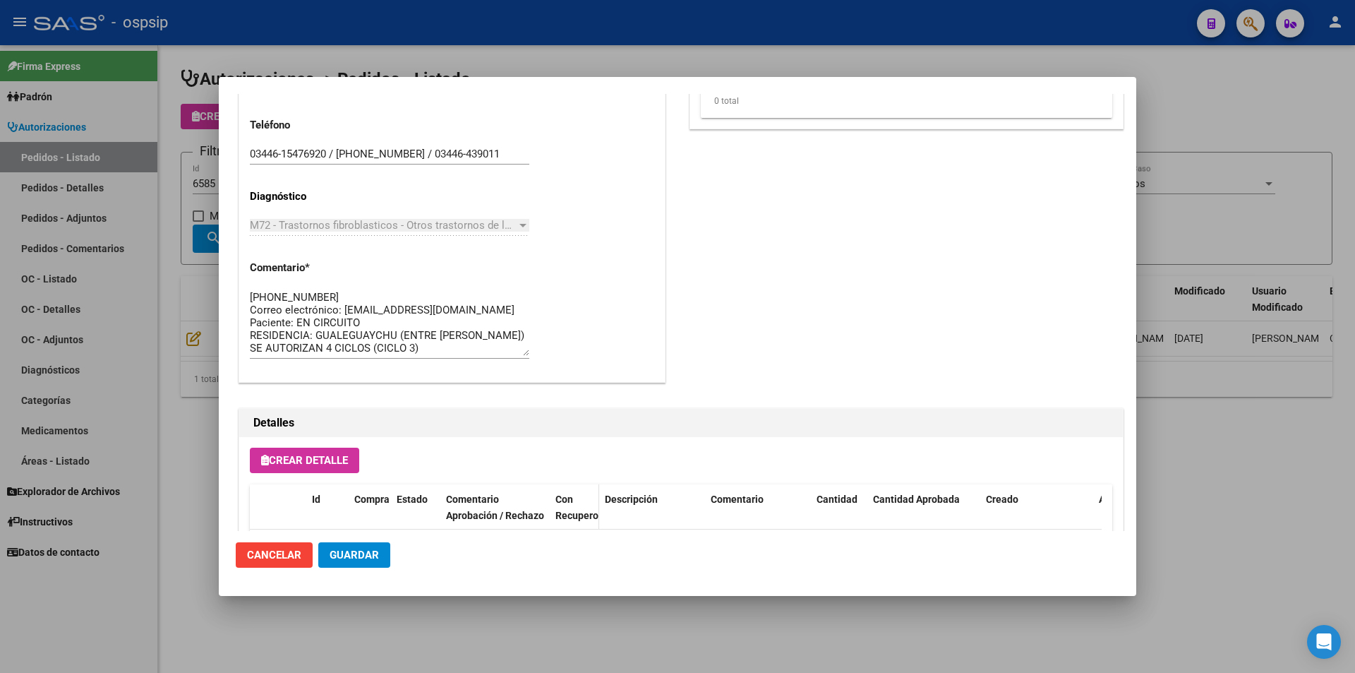
scroll to position [847, 0]
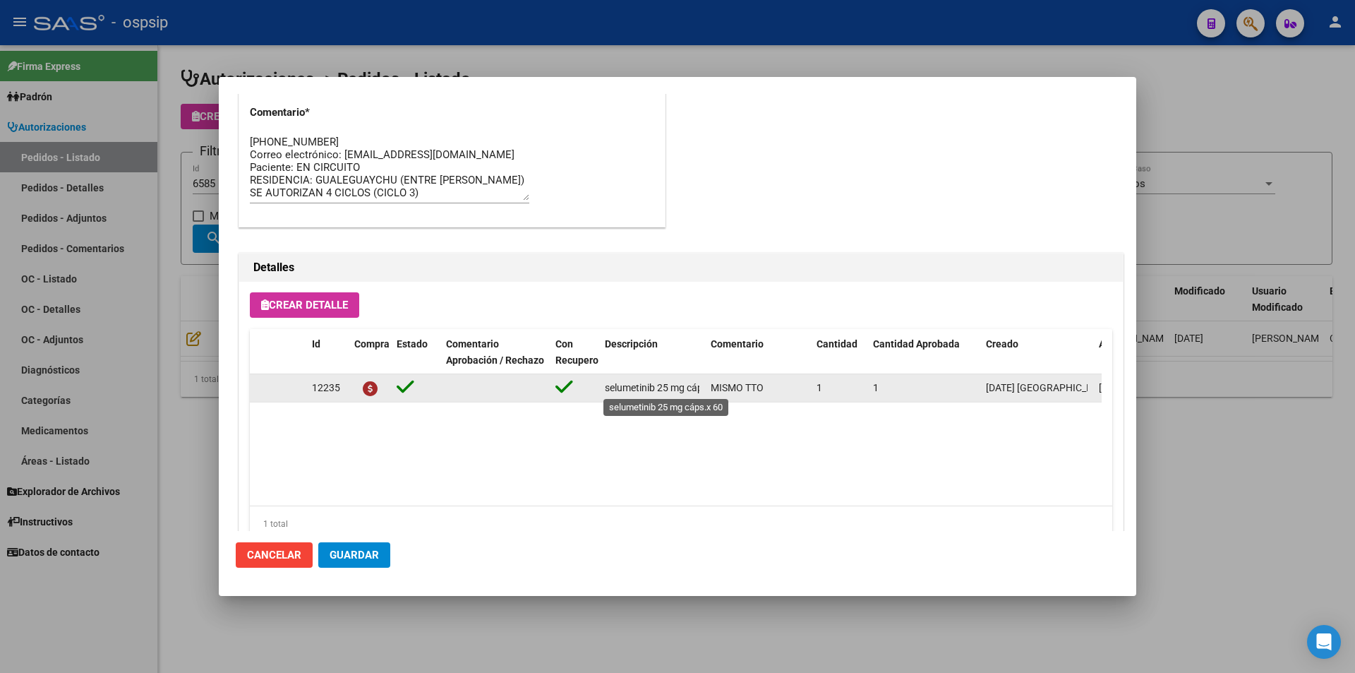
drag, startPoint x: 606, startPoint y: 388, endPoint x: 657, endPoint y: 388, distance: 50.8
click at [657, 388] on span "selumetinib 25 mg cáps.x 60" at bounding box center [667, 387] width 124 height 11
copy span "selumetinib"
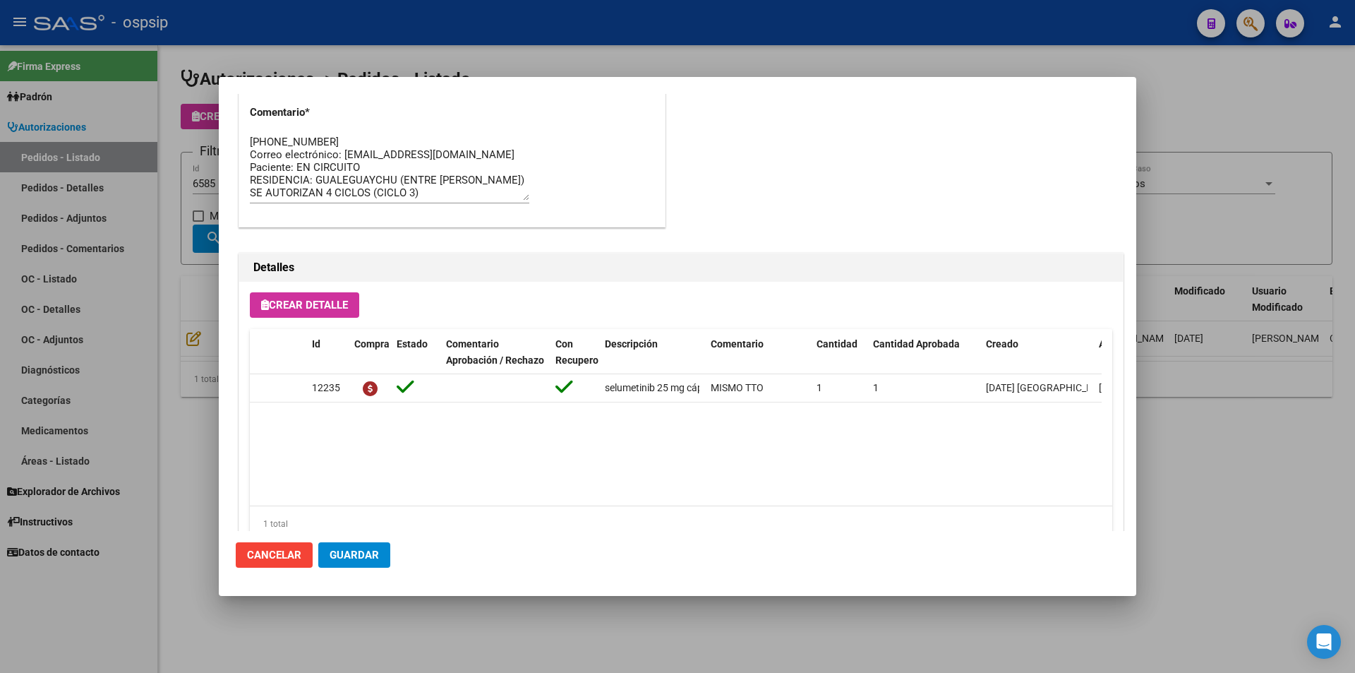
click at [187, 227] on div at bounding box center [677, 336] width 1355 height 673
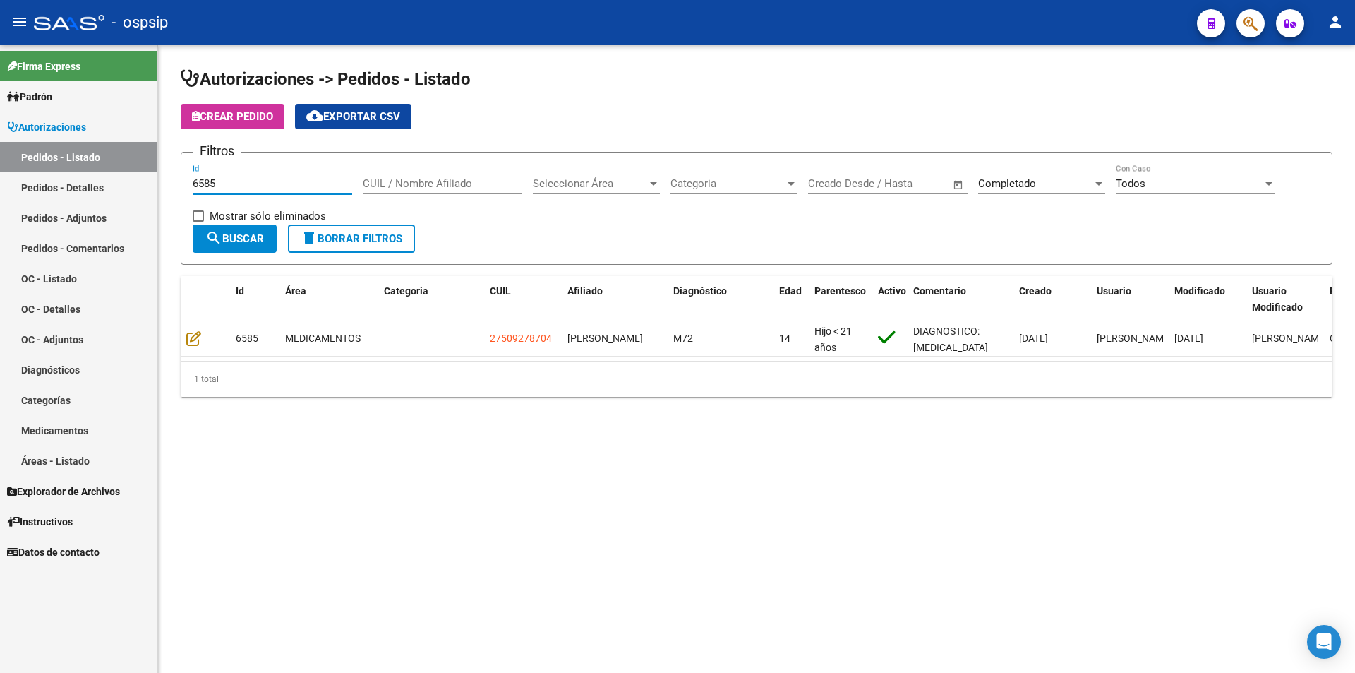
drag, startPoint x: 280, startPoint y: 187, endPoint x: 181, endPoint y: 196, distance: 100.0
click at [181, 196] on form "Filtros 6585 Id CUIL / Nombre Afiliado Seleccionar Área Seleccionar Área Catego…" at bounding box center [757, 208] width 1152 height 113
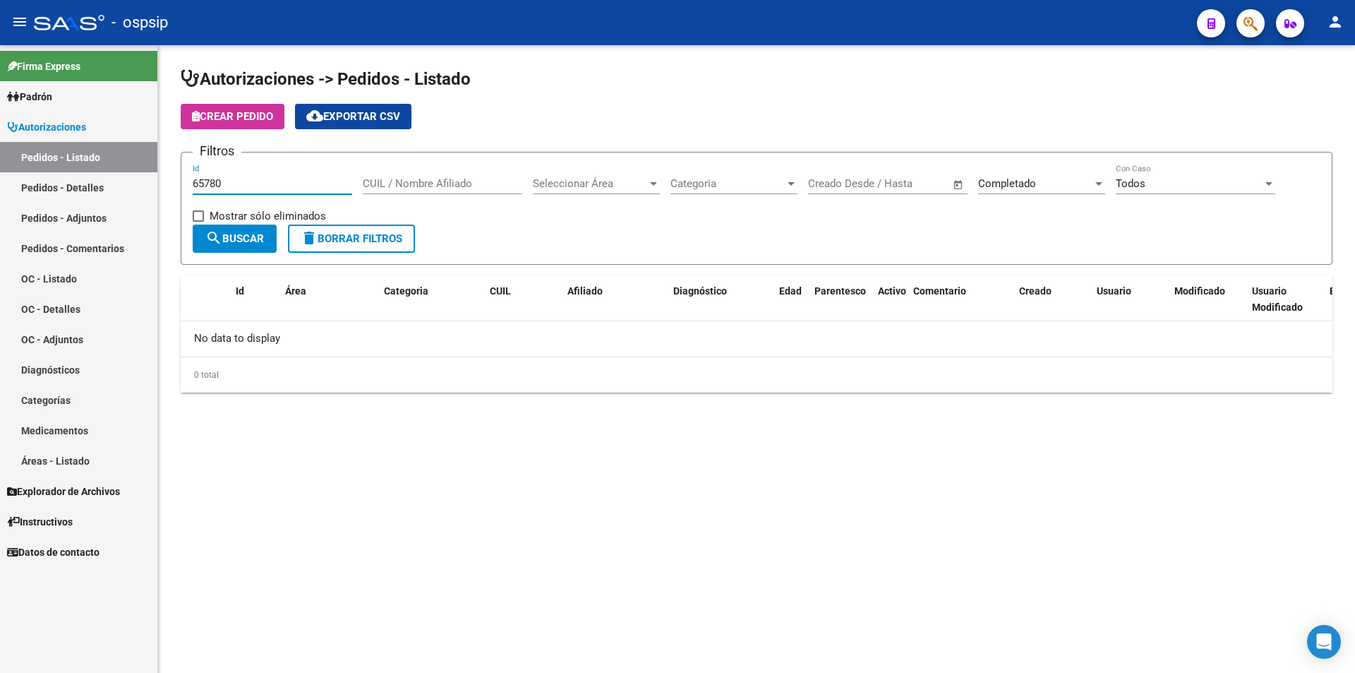
click at [204, 181] on input "65780" at bounding box center [273, 183] width 160 height 13
type input "6780"
click at [1064, 181] on div "Completado" at bounding box center [1035, 183] width 114 height 13
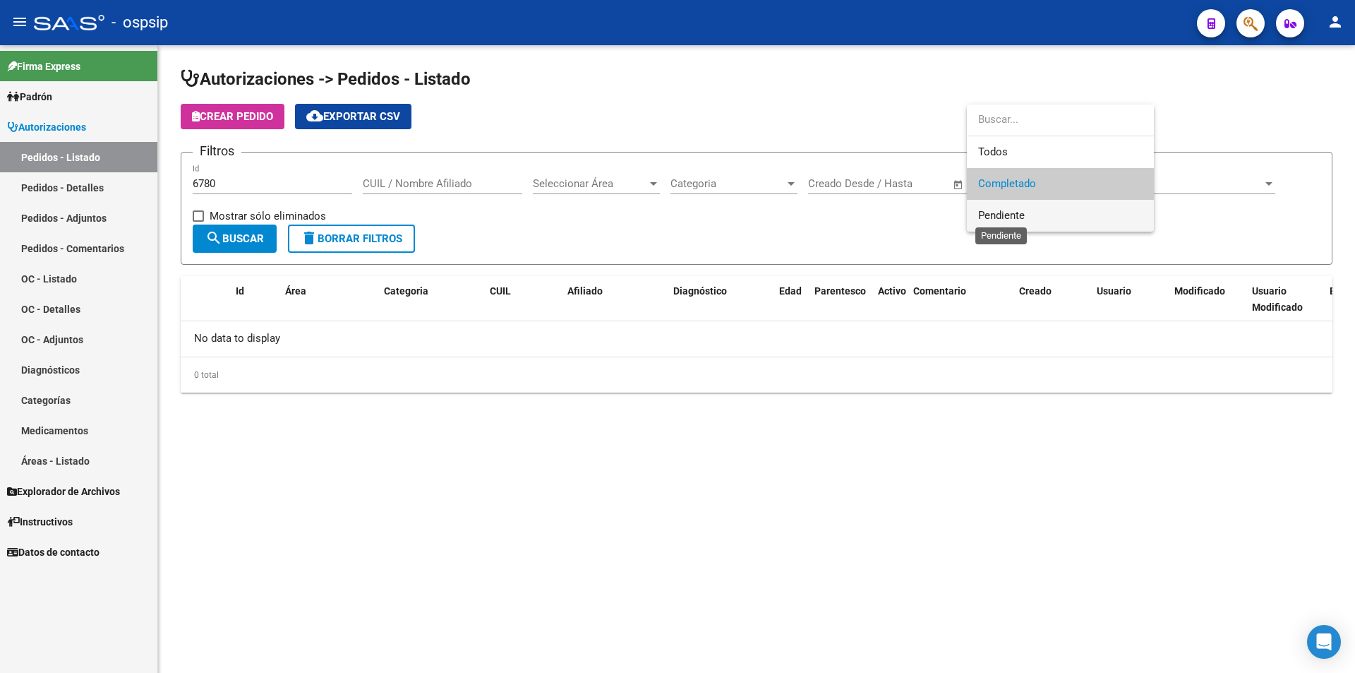
click at [1021, 215] on span "Pendiente" at bounding box center [1001, 215] width 47 height 13
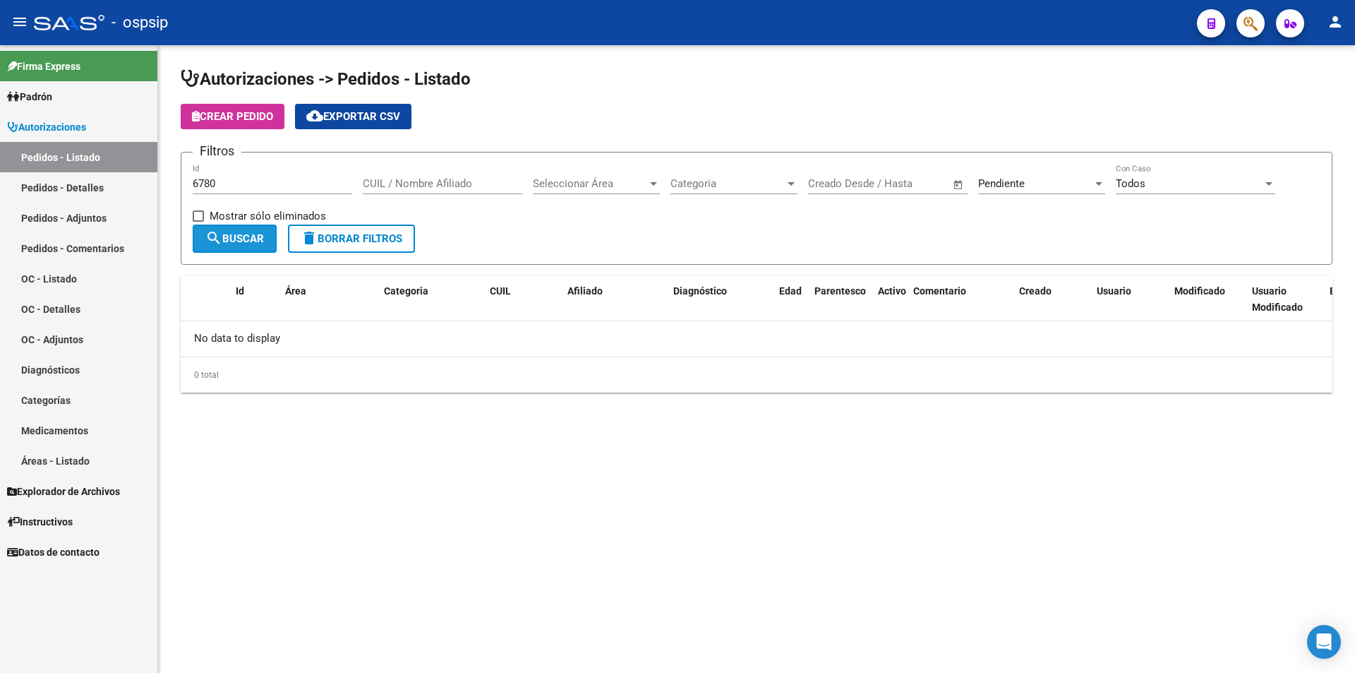
drag, startPoint x: 219, startPoint y: 227, endPoint x: 231, endPoint y: 229, distance: 12.2
click at [220, 227] on button "search Buscar" at bounding box center [235, 238] width 84 height 28
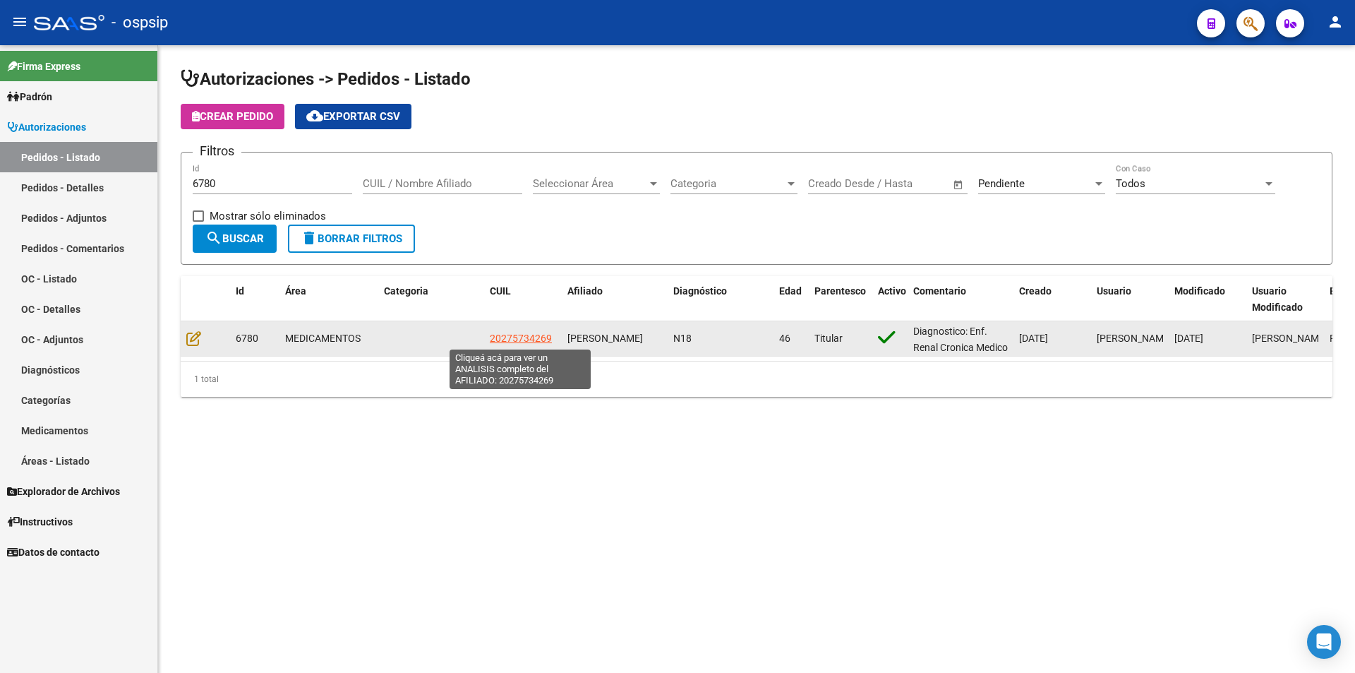
click at [493, 339] on span "20275734269" at bounding box center [521, 337] width 62 height 11
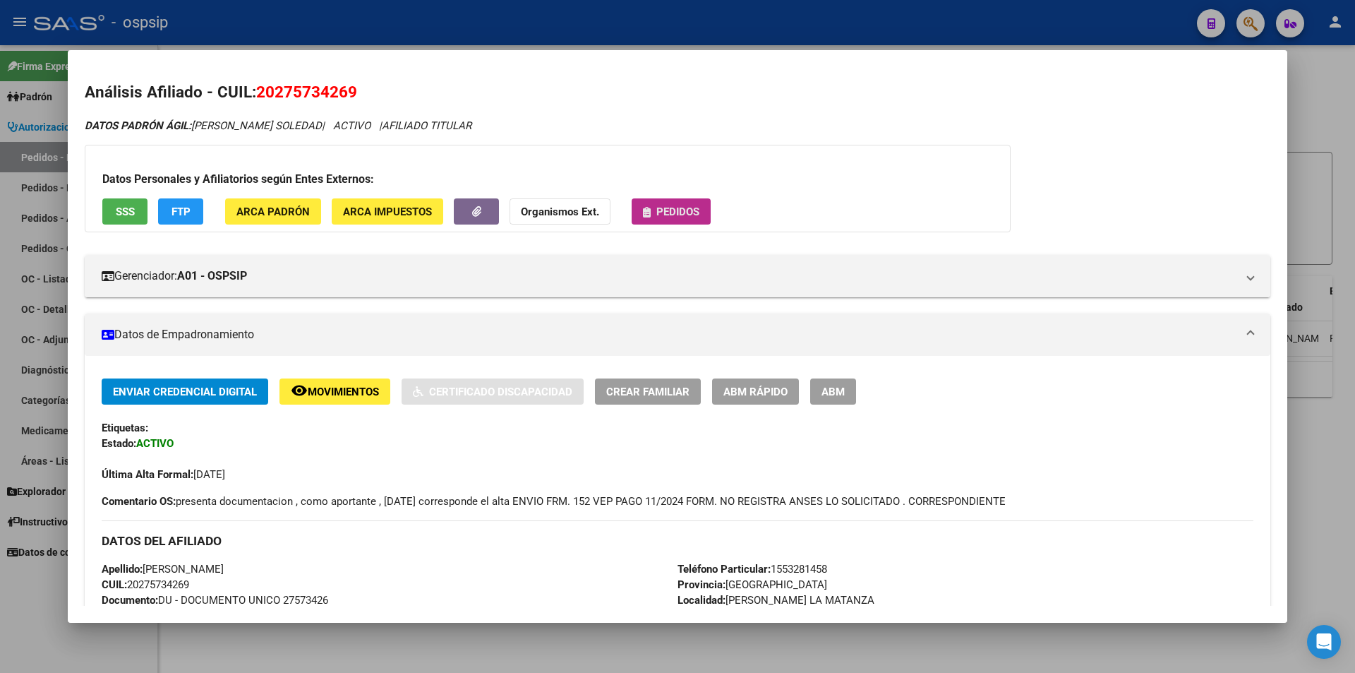
click at [662, 199] on button "Pedidos" at bounding box center [671, 211] width 79 height 26
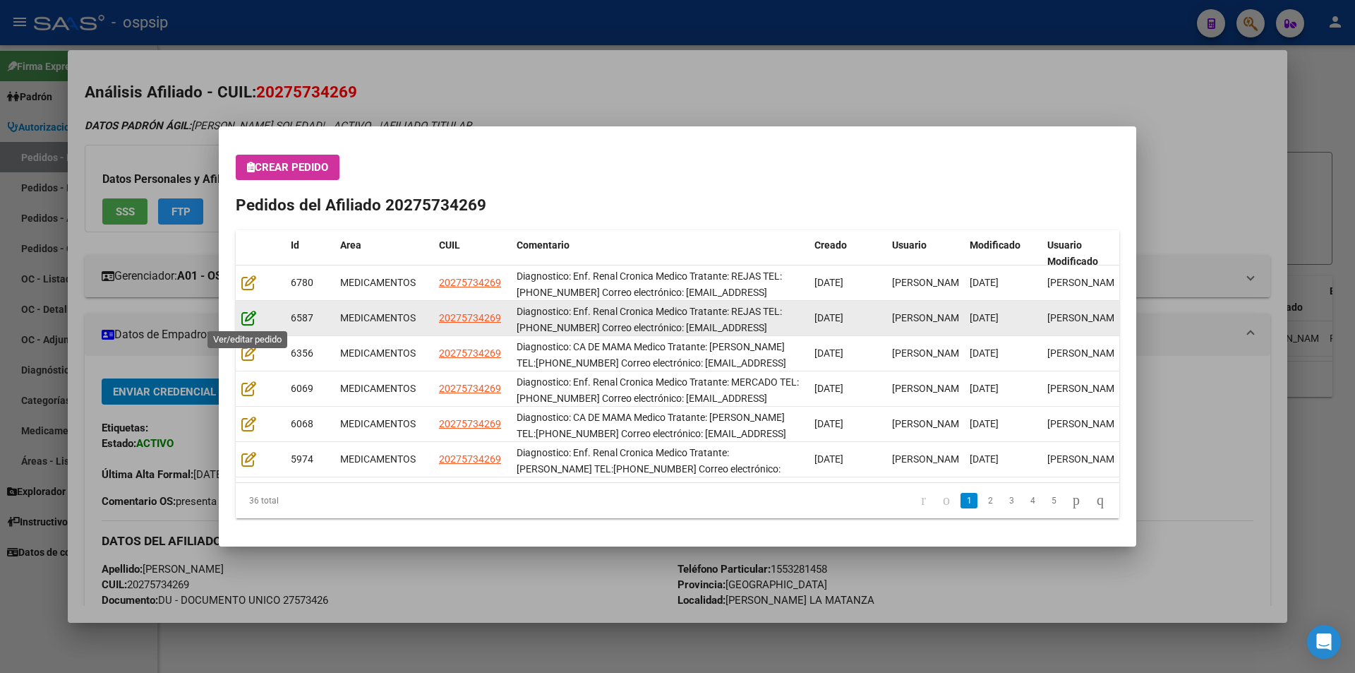
click at [244, 313] on icon at bounding box center [248, 318] width 15 height 16
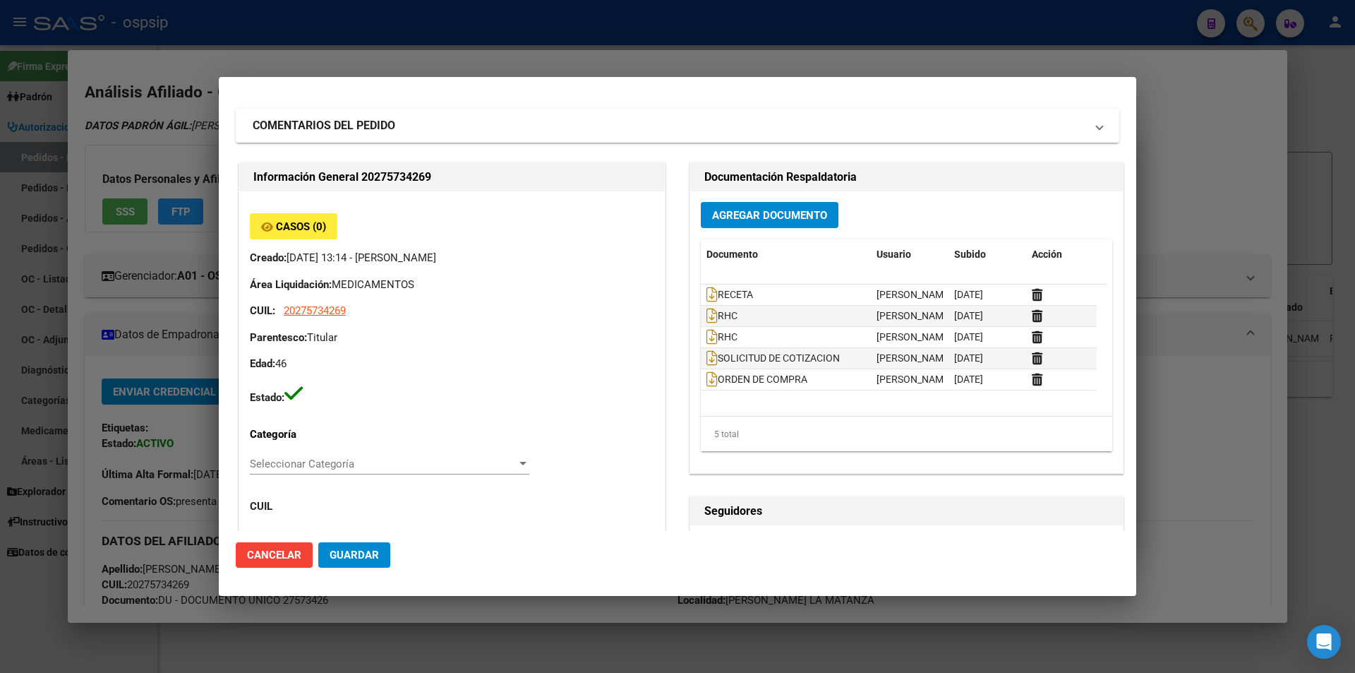
scroll to position [0, 0]
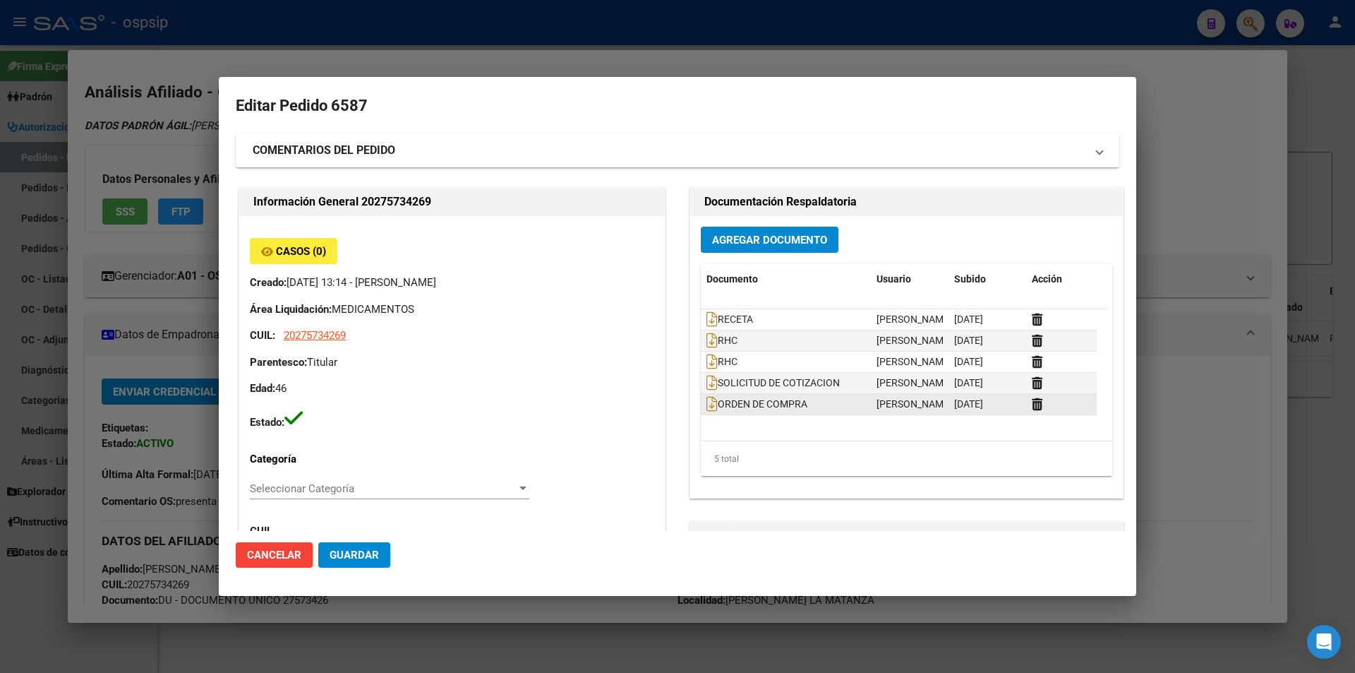
click at [1026, 403] on datatable-body-cell at bounding box center [1061, 404] width 71 height 20
click at [1032, 403] on icon at bounding box center [1037, 403] width 11 height 13
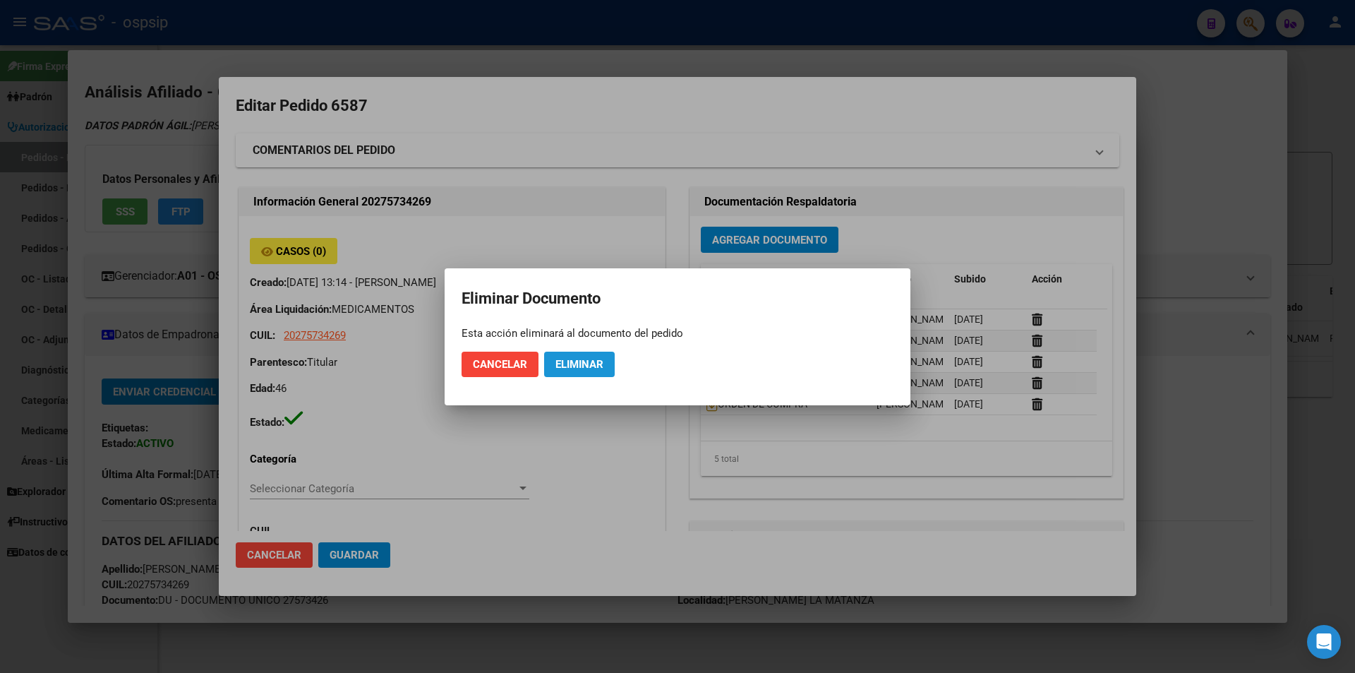
click at [596, 365] on span "Eliminar" at bounding box center [580, 364] width 48 height 13
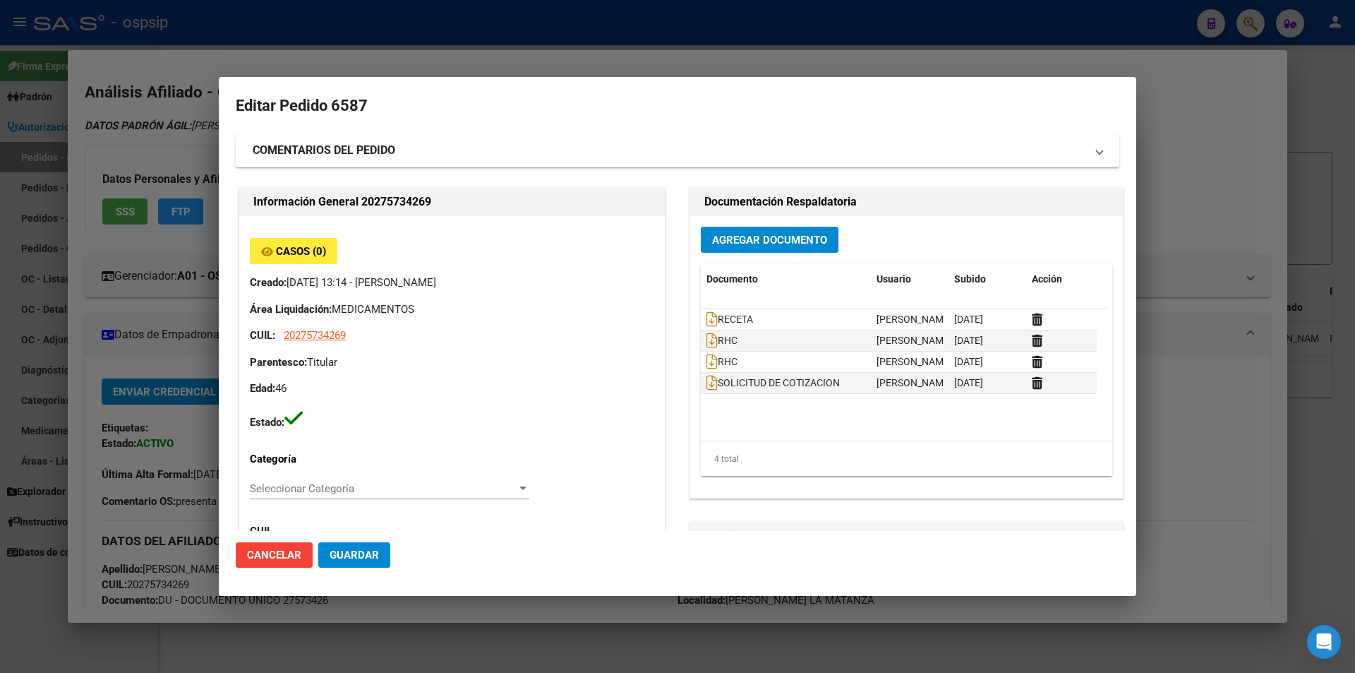
click at [0, 292] on div at bounding box center [677, 336] width 1355 height 673
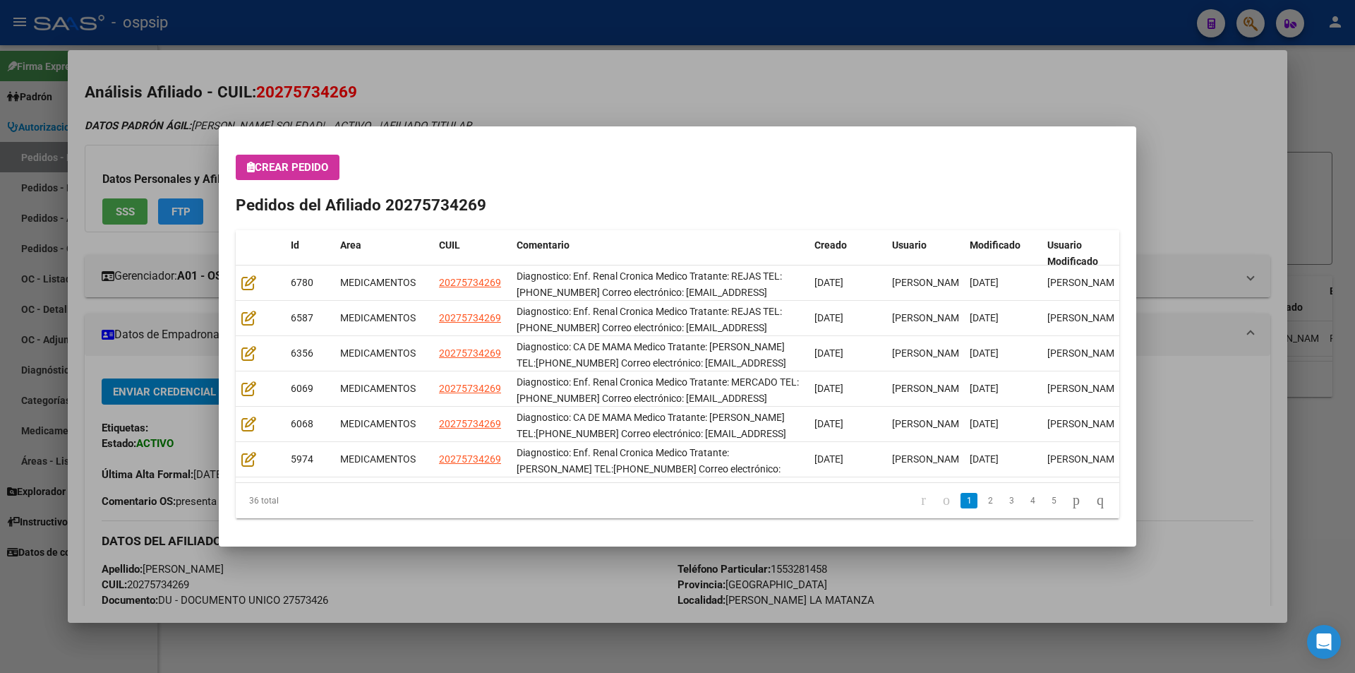
click at [0, 292] on div at bounding box center [677, 336] width 1355 height 673
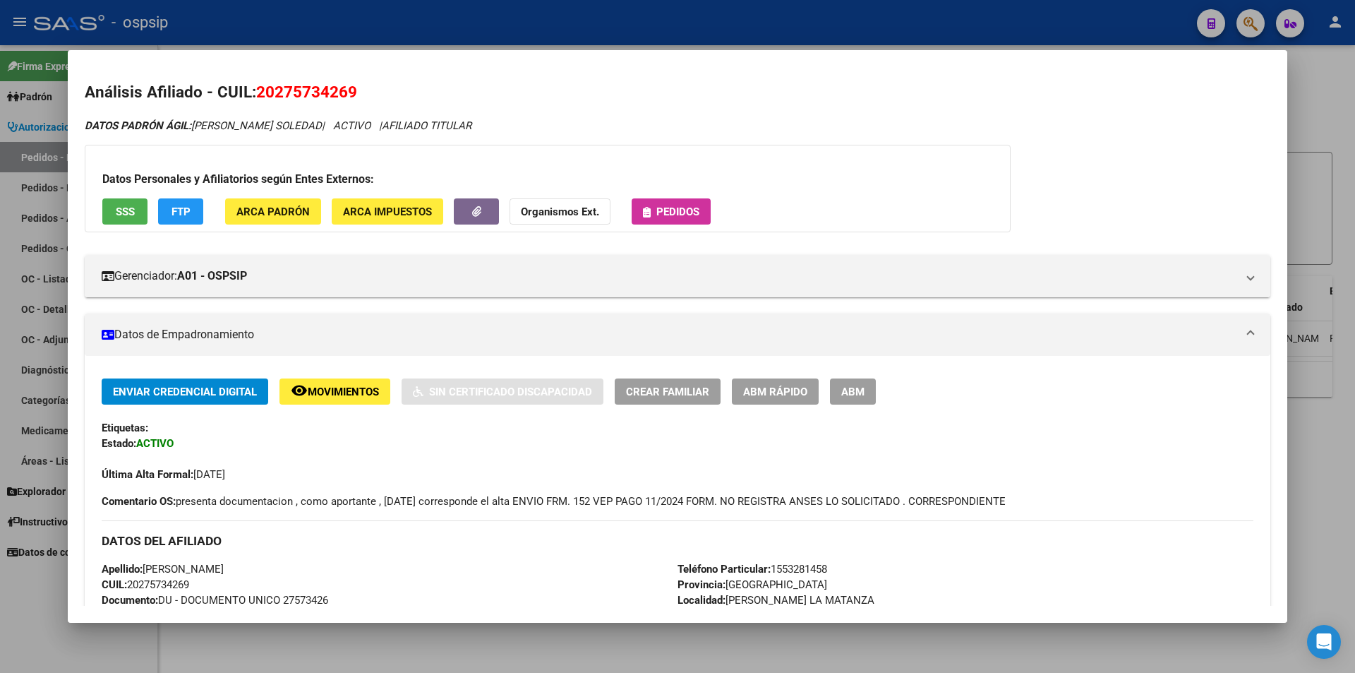
click at [45, 257] on div at bounding box center [677, 336] width 1355 height 673
